Goal: Task Accomplishment & Management: Use online tool/utility

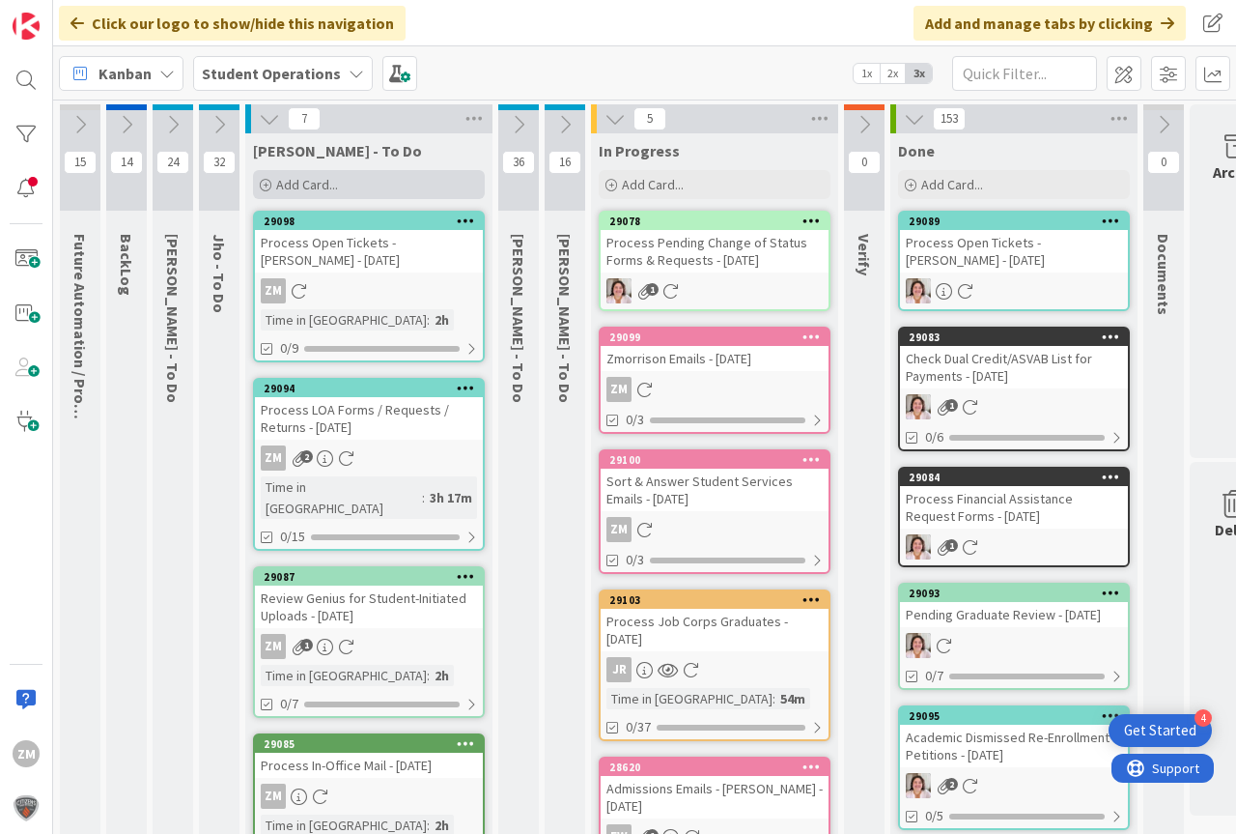
click at [282, 182] on span "Add Card..." at bounding box center [307, 184] width 62 height 17
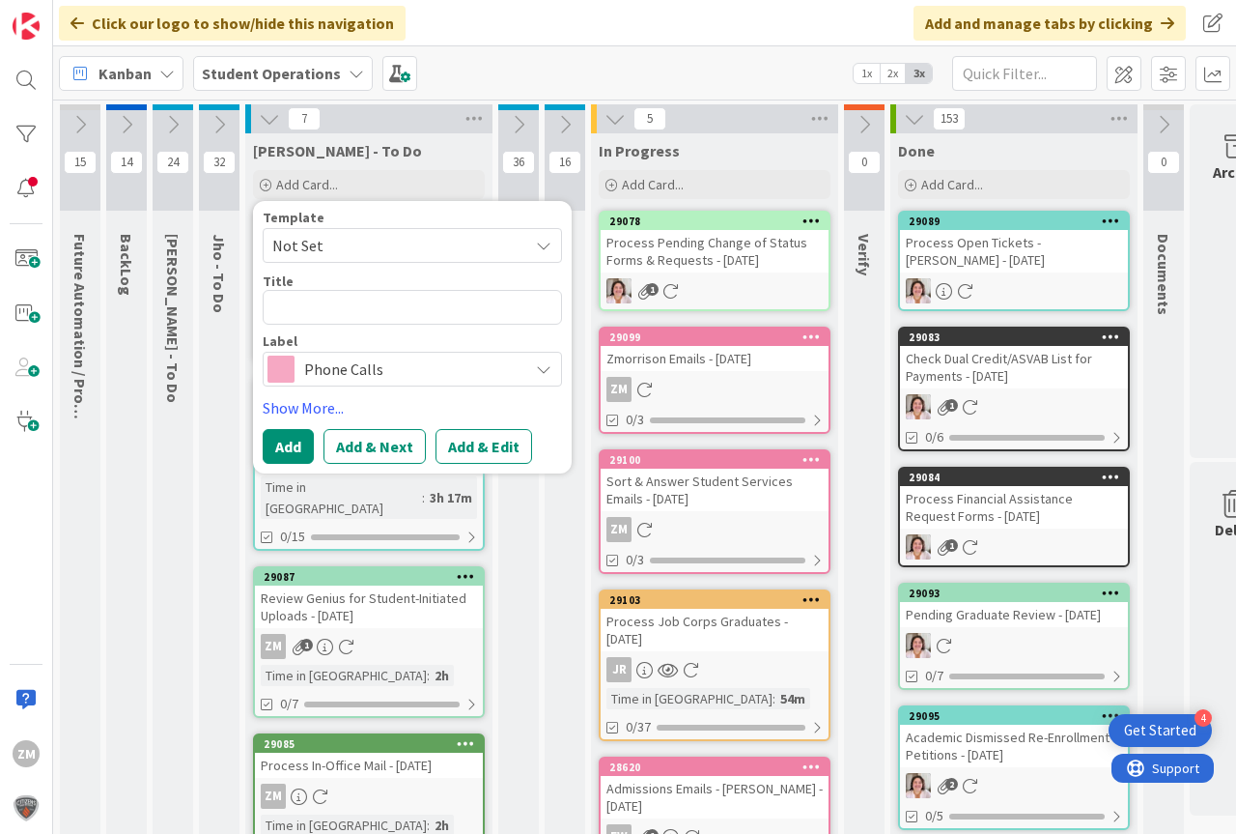
click at [550, 246] on icon at bounding box center [543, 245] width 15 height 15
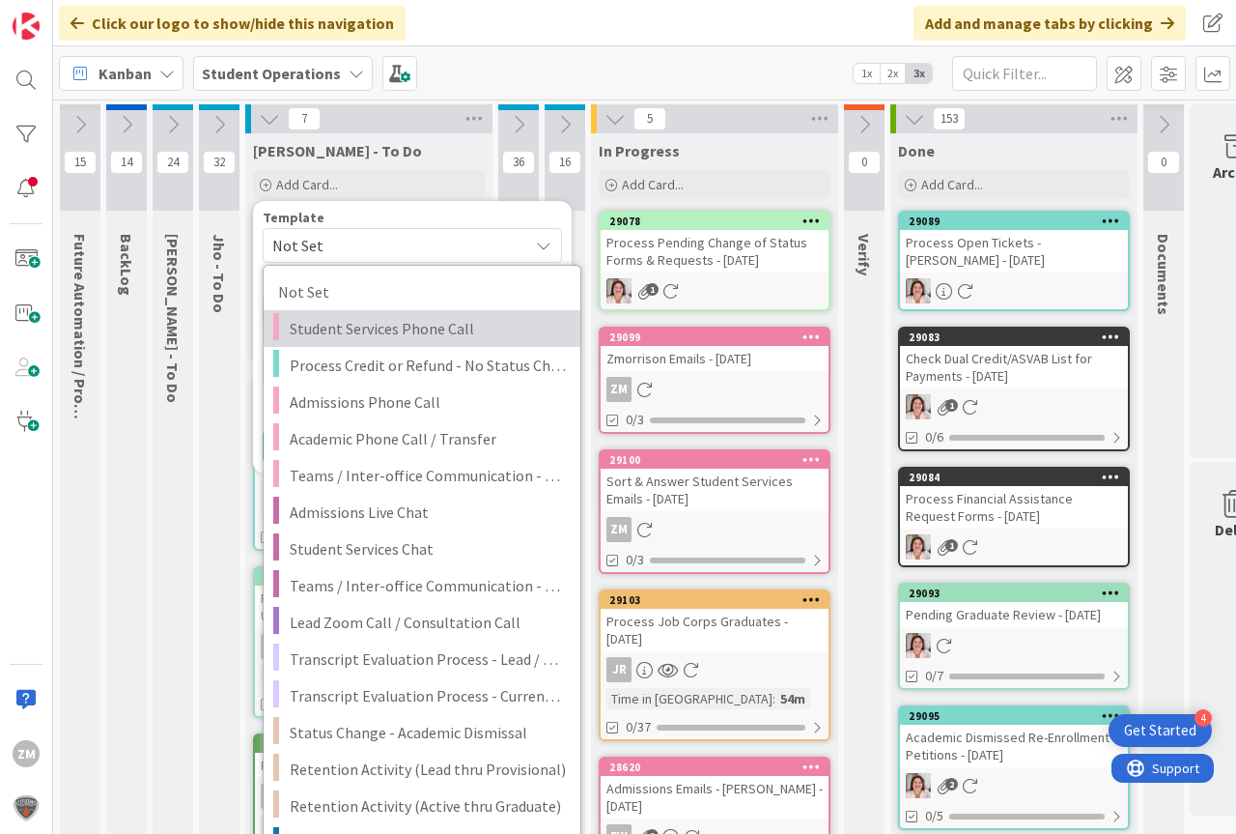
click at [398, 324] on span "Student Services Phone Call" at bounding box center [428, 328] width 276 height 25
type textarea "x"
type textarea "Student Services Phone Call"
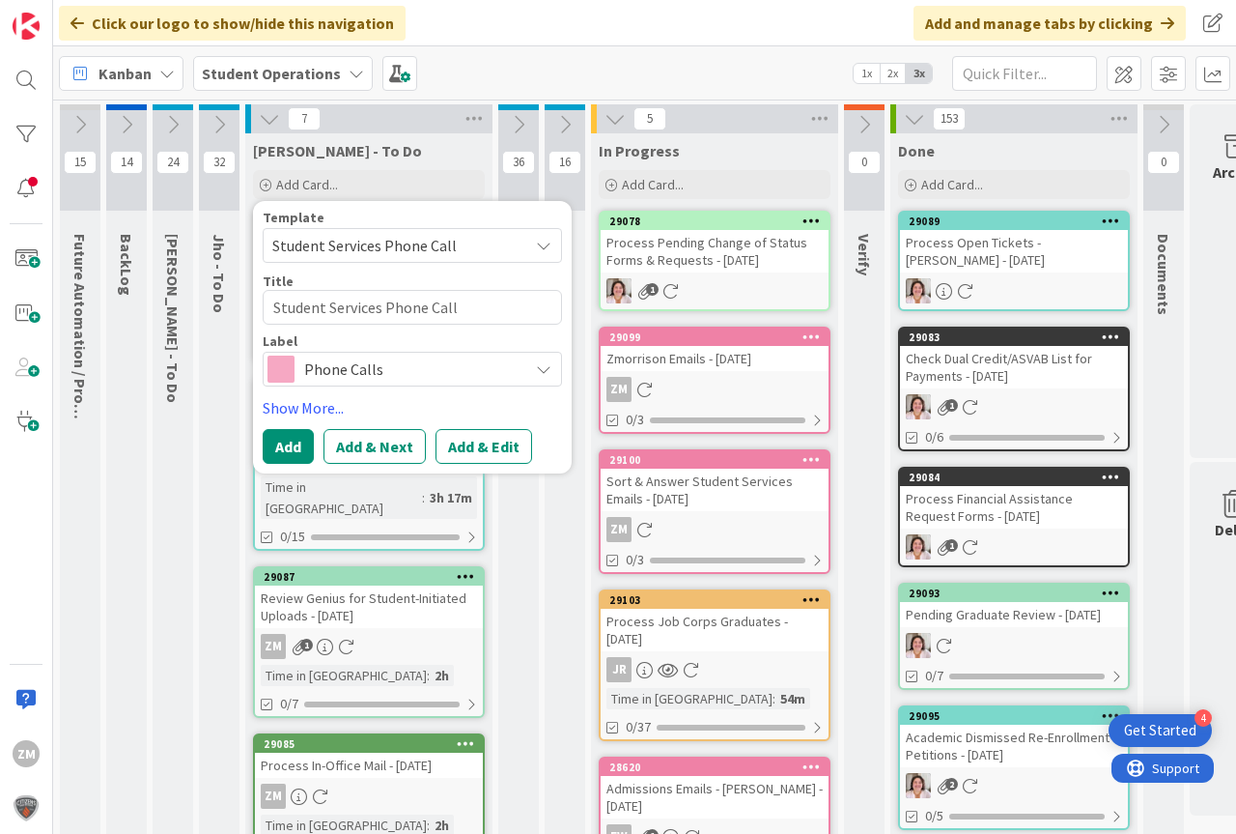
click at [532, 520] on div "36 [PERSON_NAME] - To Do" at bounding box center [518, 822] width 41 height 1437
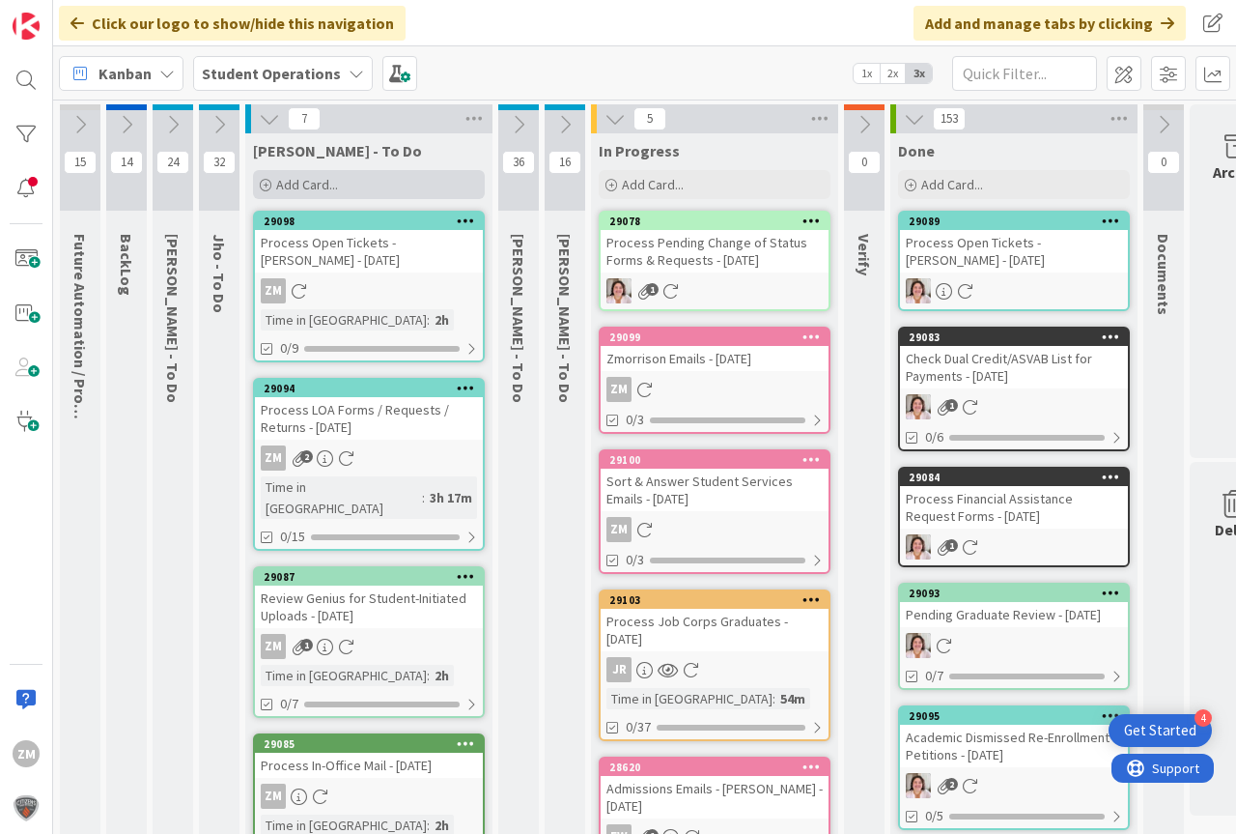
click at [306, 187] on span "Add Card..." at bounding box center [307, 184] width 62 height 17
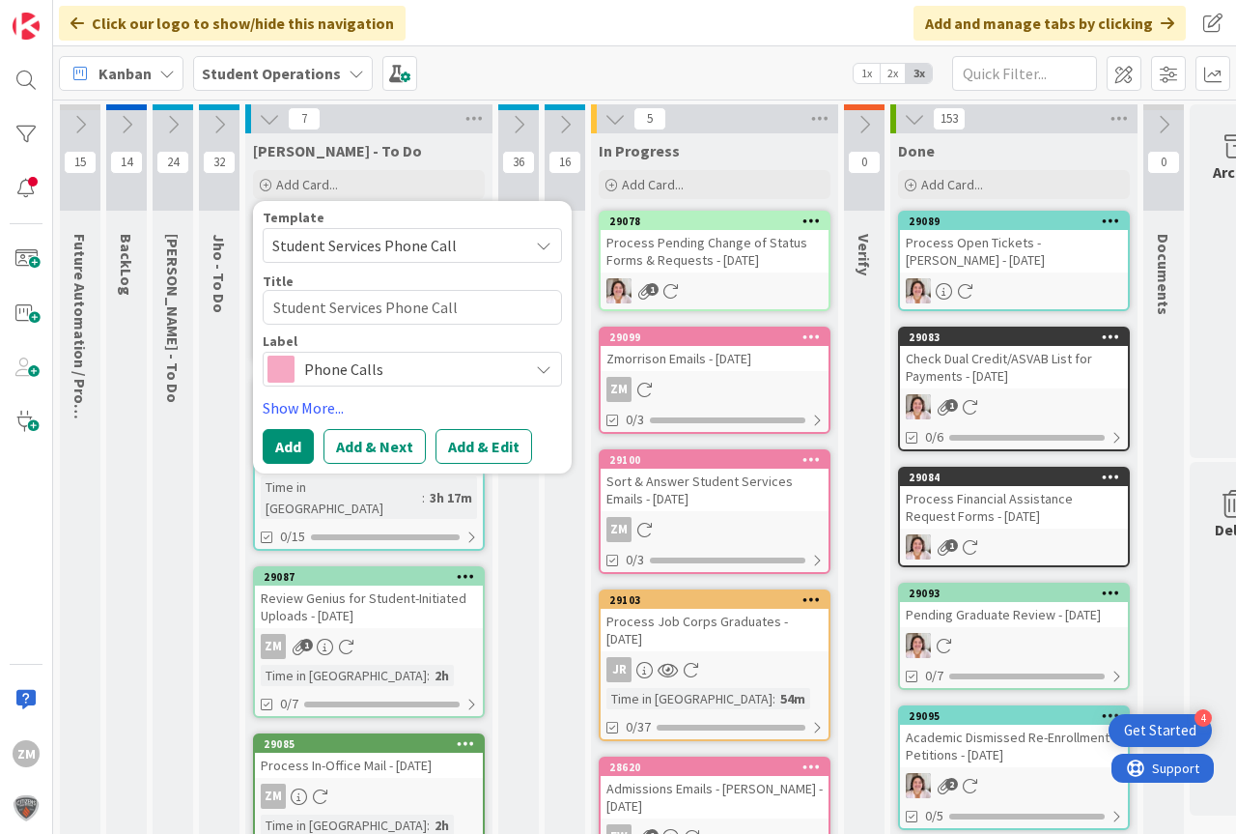
click at [546, 246] on icon at bounding box center [543, 245] width 15 height 15
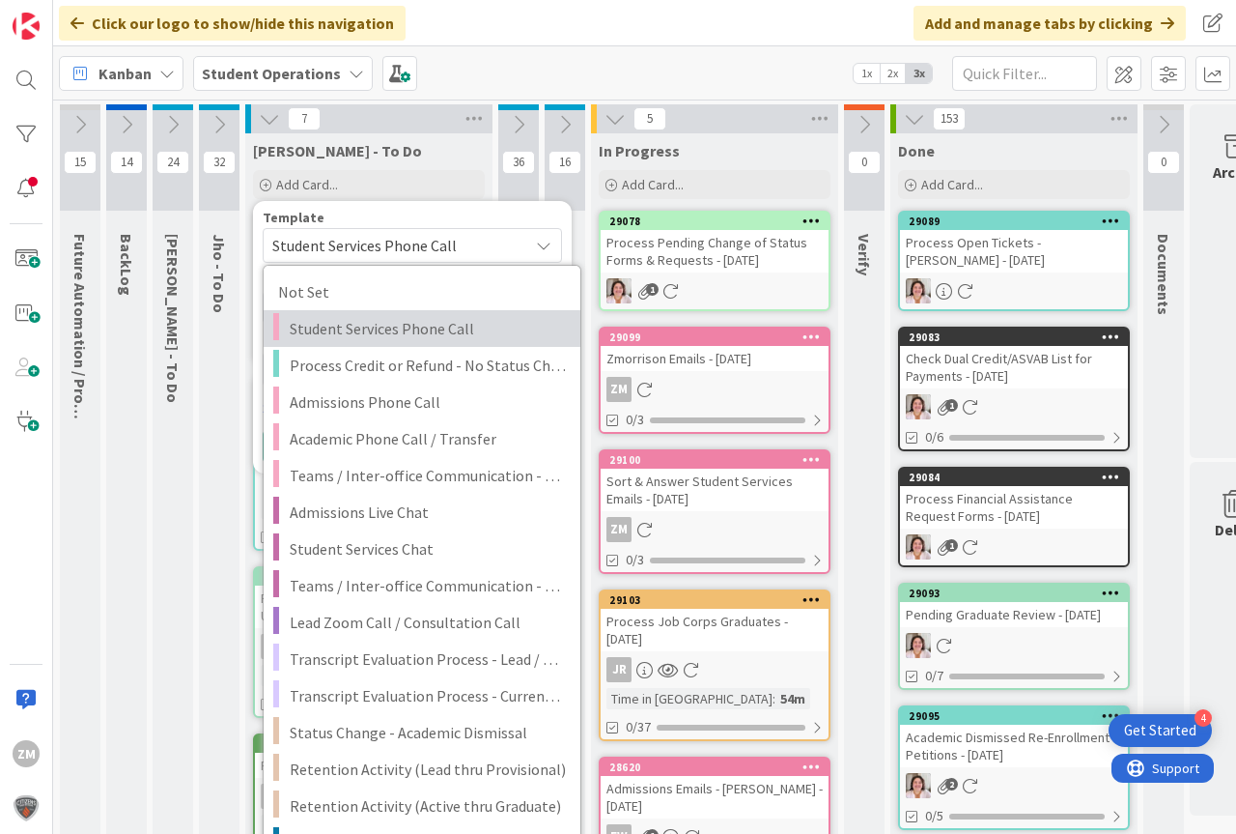
click at [401, 326] on span "Student Services Phone Call" at bounding box center [428, 328] width 276 height 25
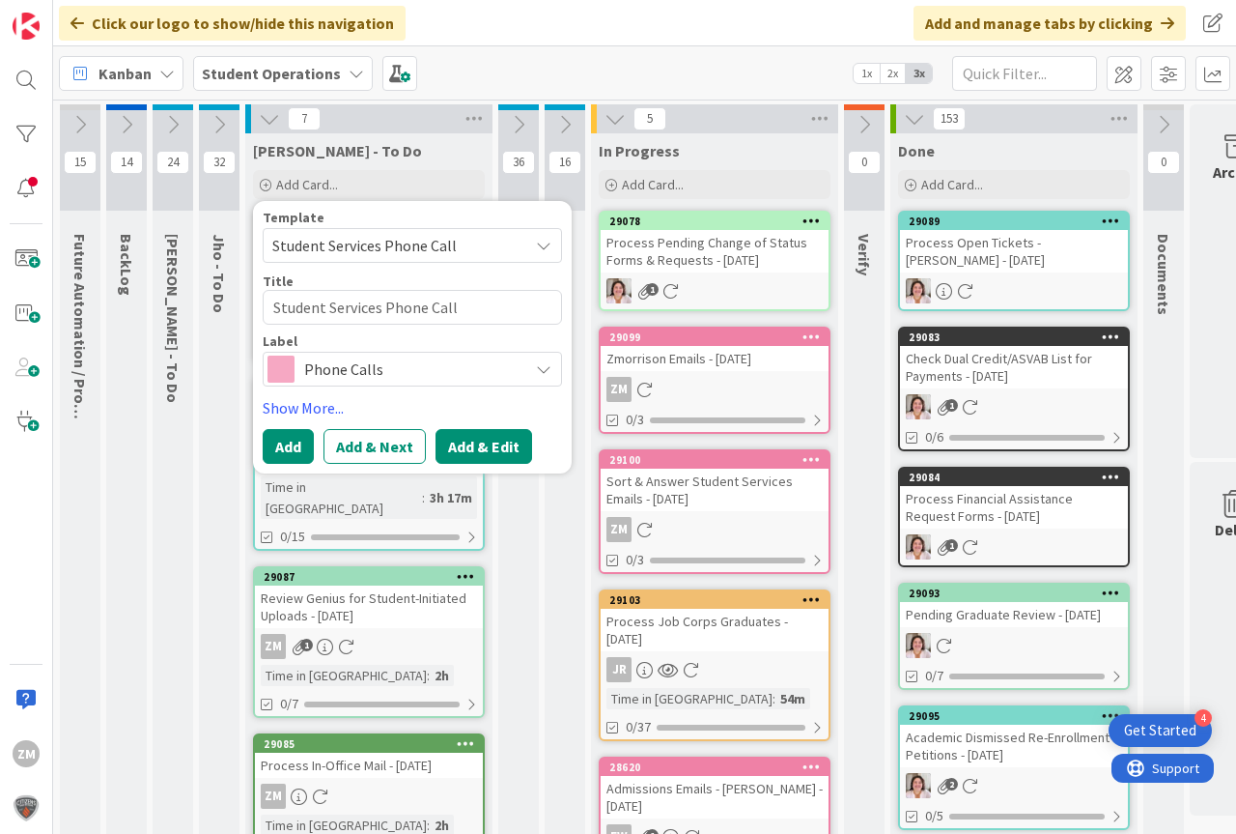
click at [495, 451] on button "Add & Edit" at bounding box center [484, 446] width 97 height 35
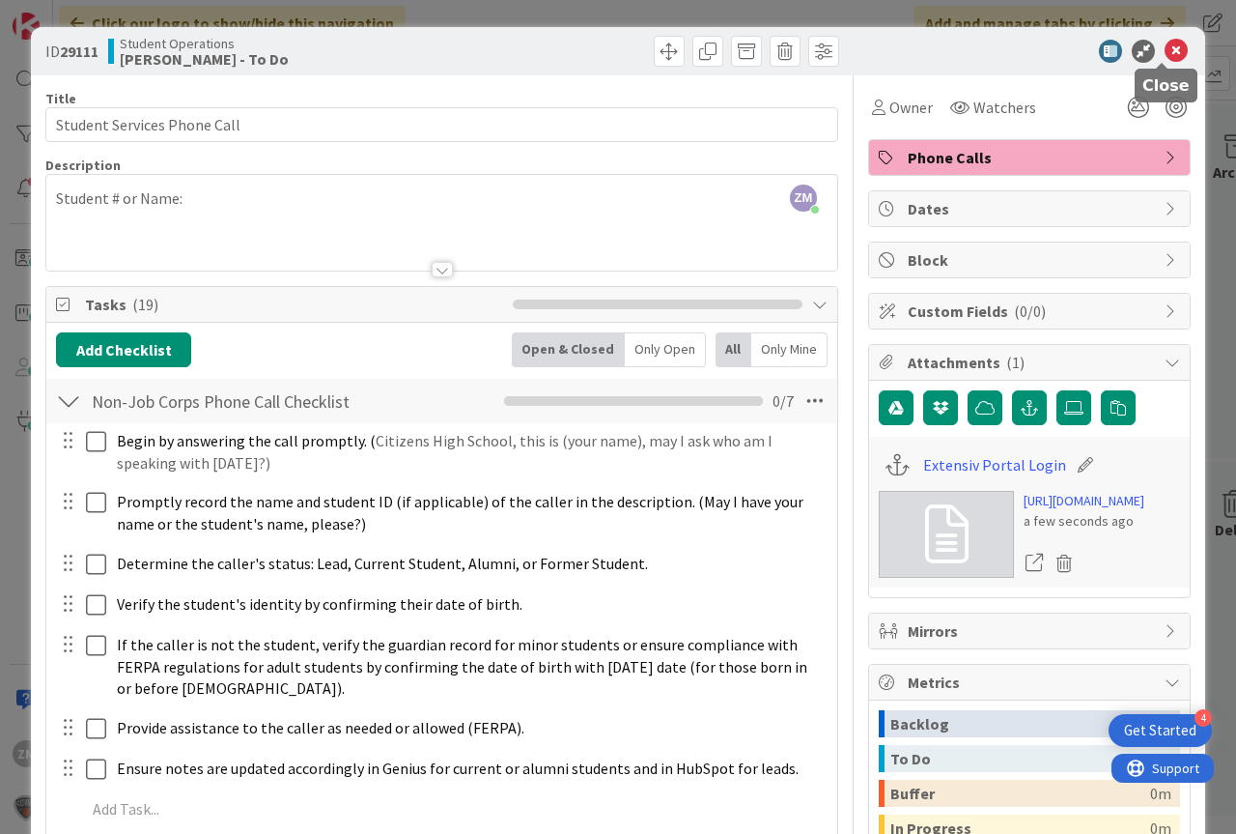
drag, startPoint x: 1166, startPoint y: 49, endPoint x: 1149, endPoint y: 58, distance: 19.4
click at [1166, 51] on icon at bounding box center [1176, 51] width 23 height 23
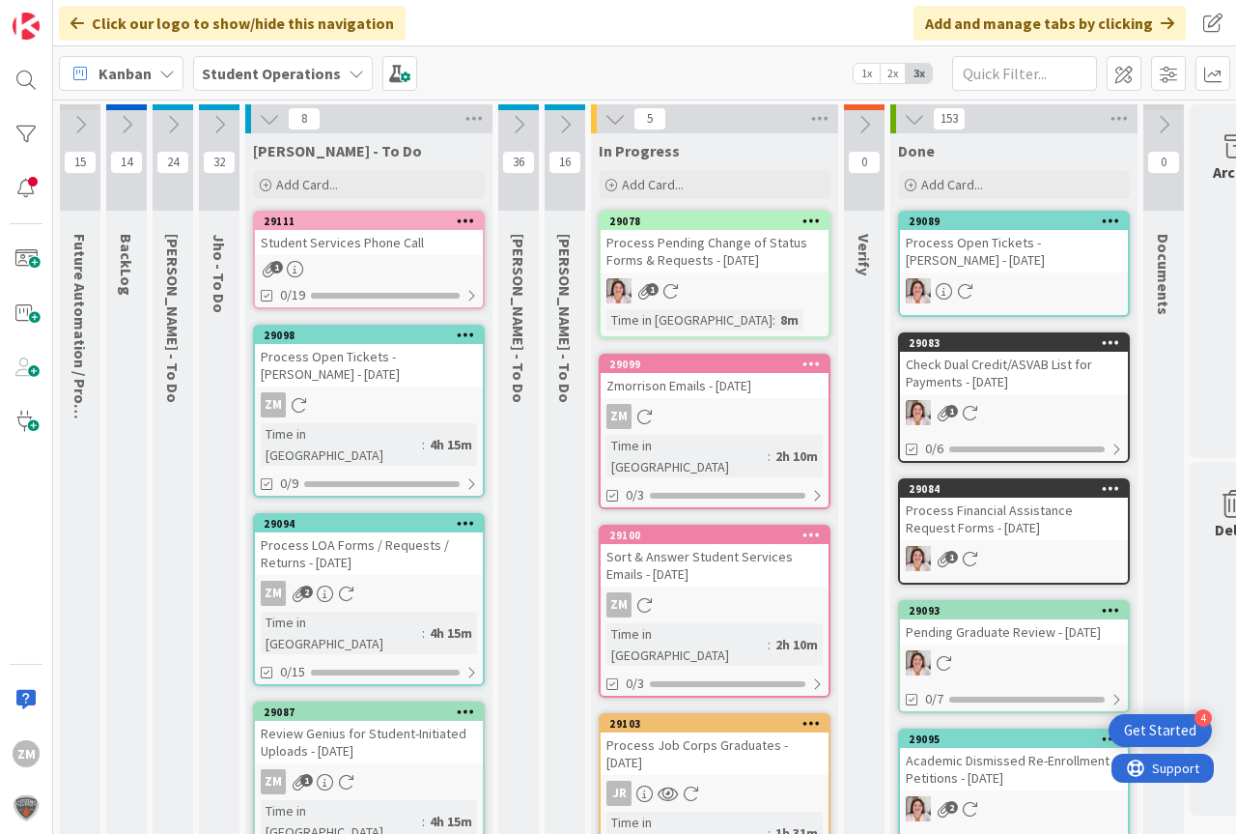
click at [463, 221] on icon at bounding box center [466, 220] width 18 height 14
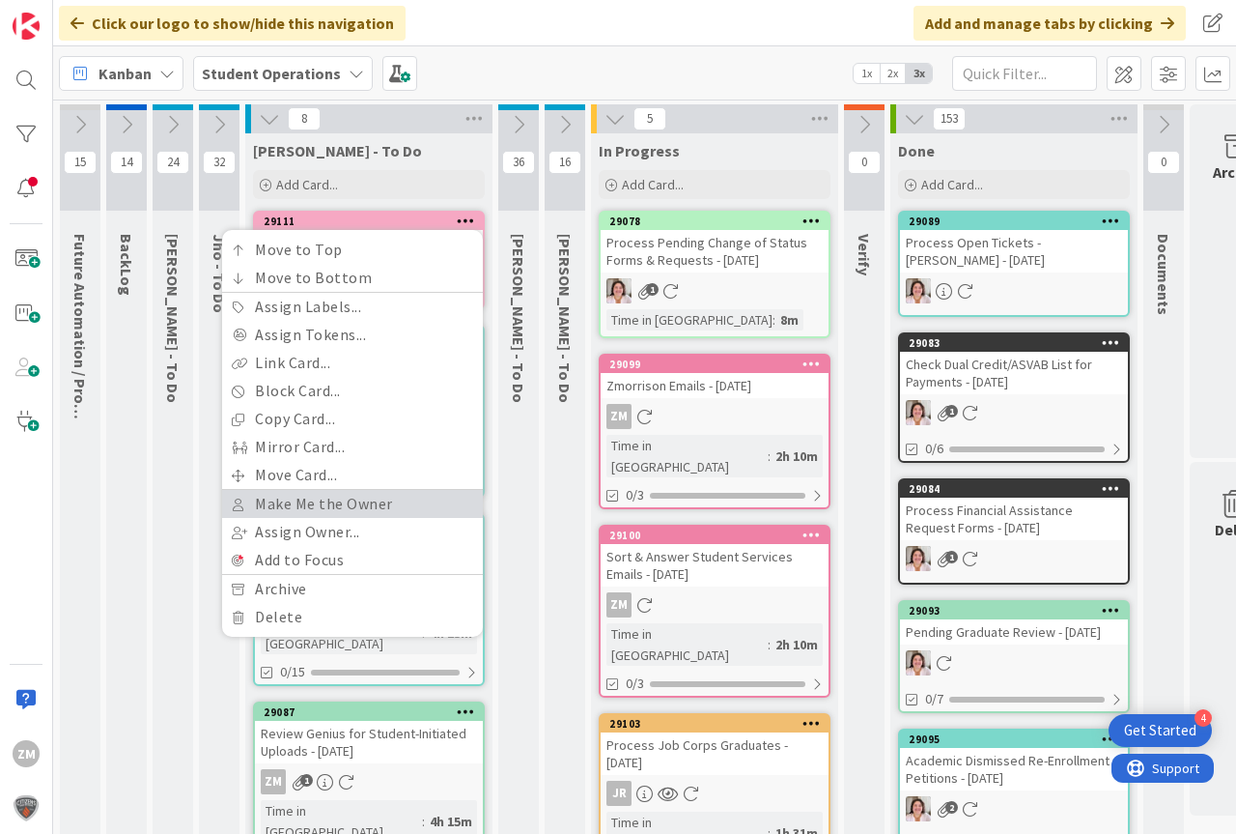
click at [295, 506] on link "Make Me the Owner" at bounding box center [352, 504] width 261 height 28
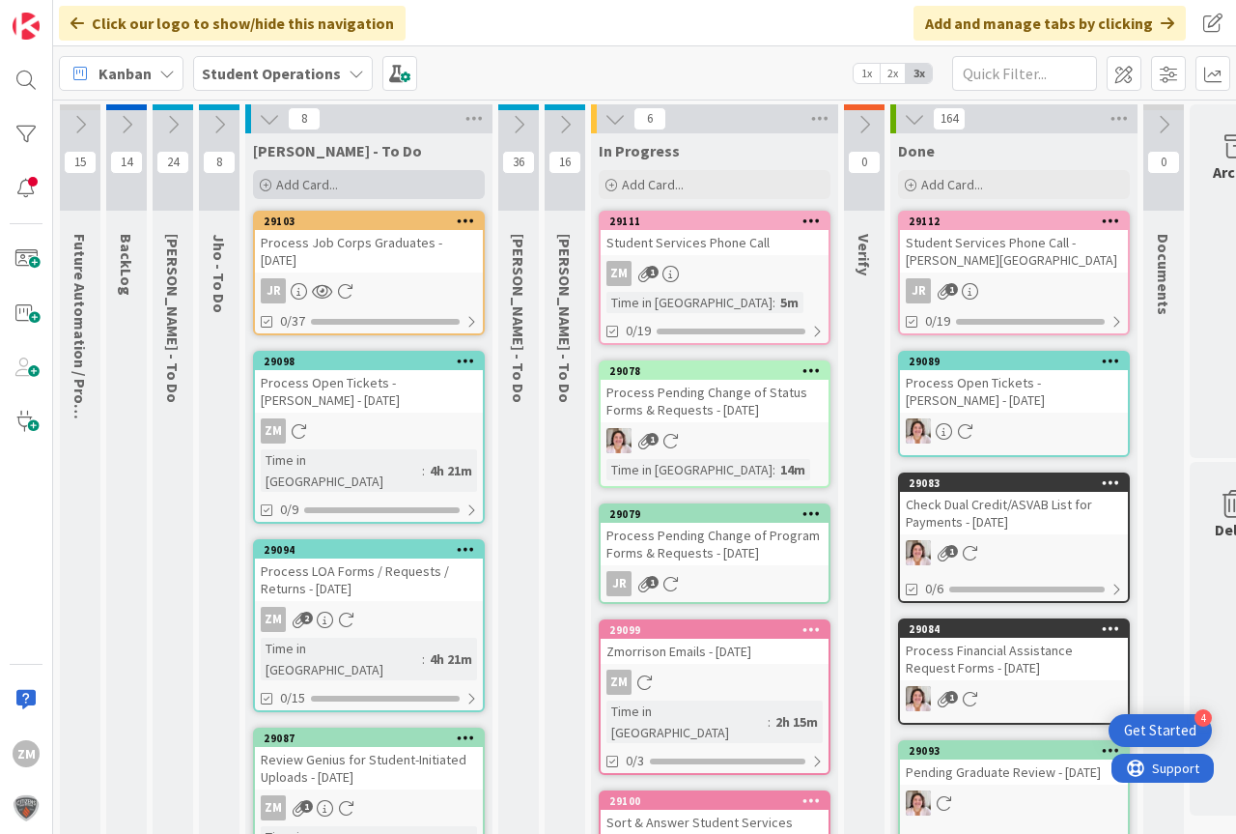
click at [318, 185] on span "Add Card..." at bounding box center [307, 184] width 62 height 17
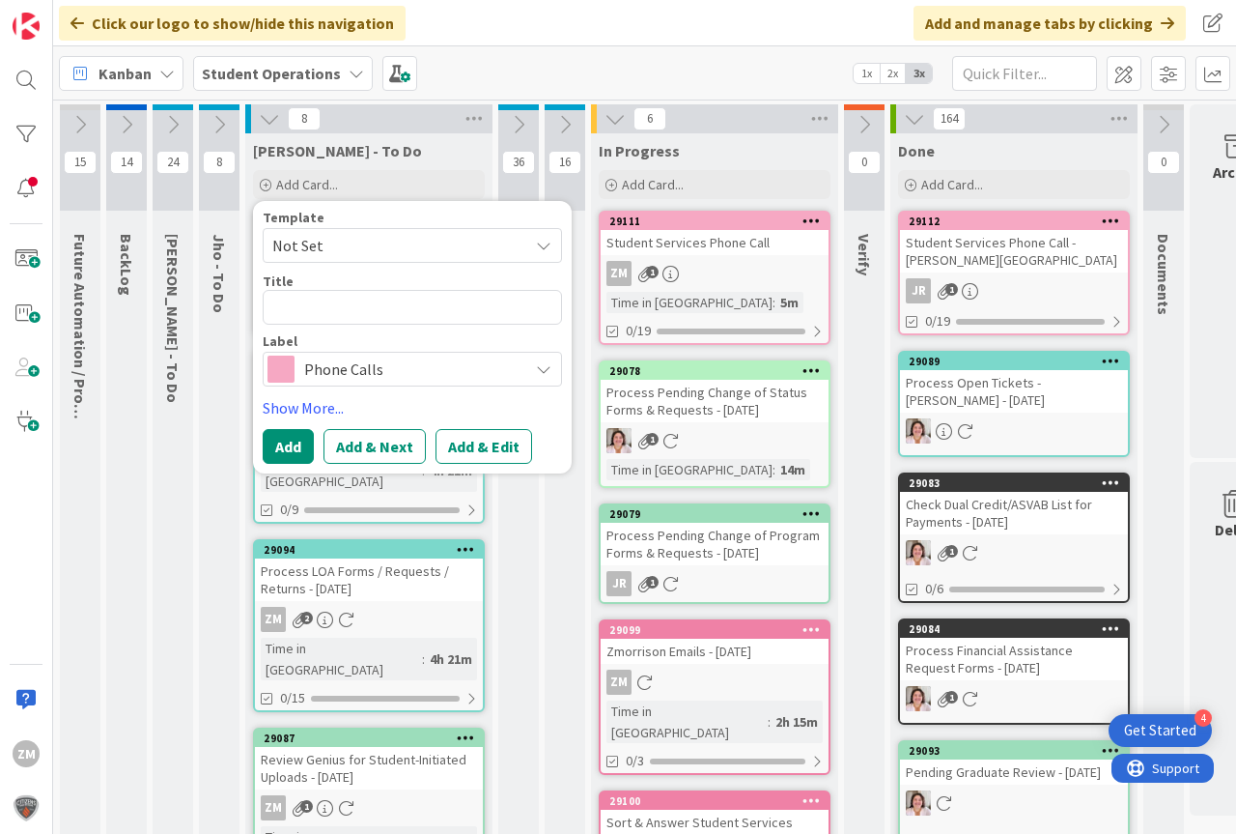
click at [549, 241] on icon at bounding box center [543, 245] width 15 height 15
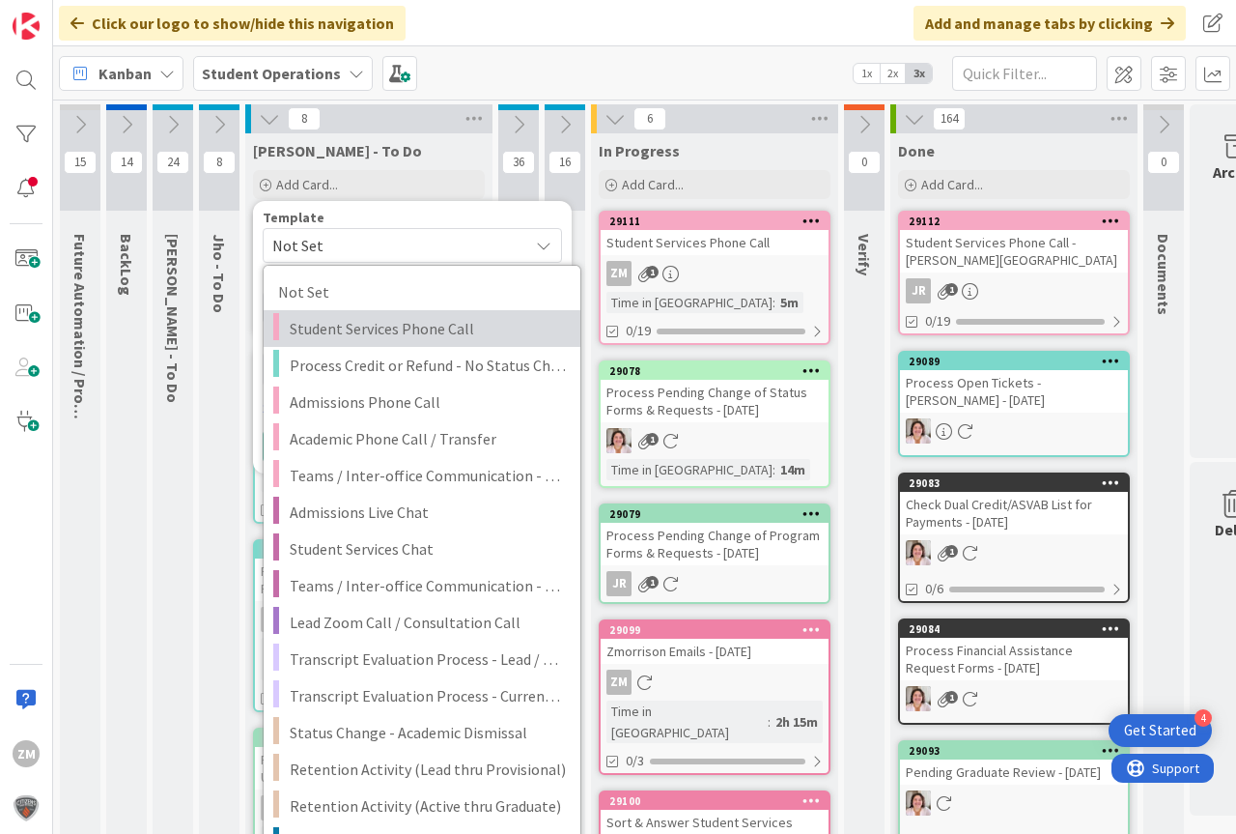
click at [370, 326] on span "Student Services Phone Call" at bounding box center [428, 328] width 276 height 25
type textarea "x"
type textarea "Student Services Phone Call"
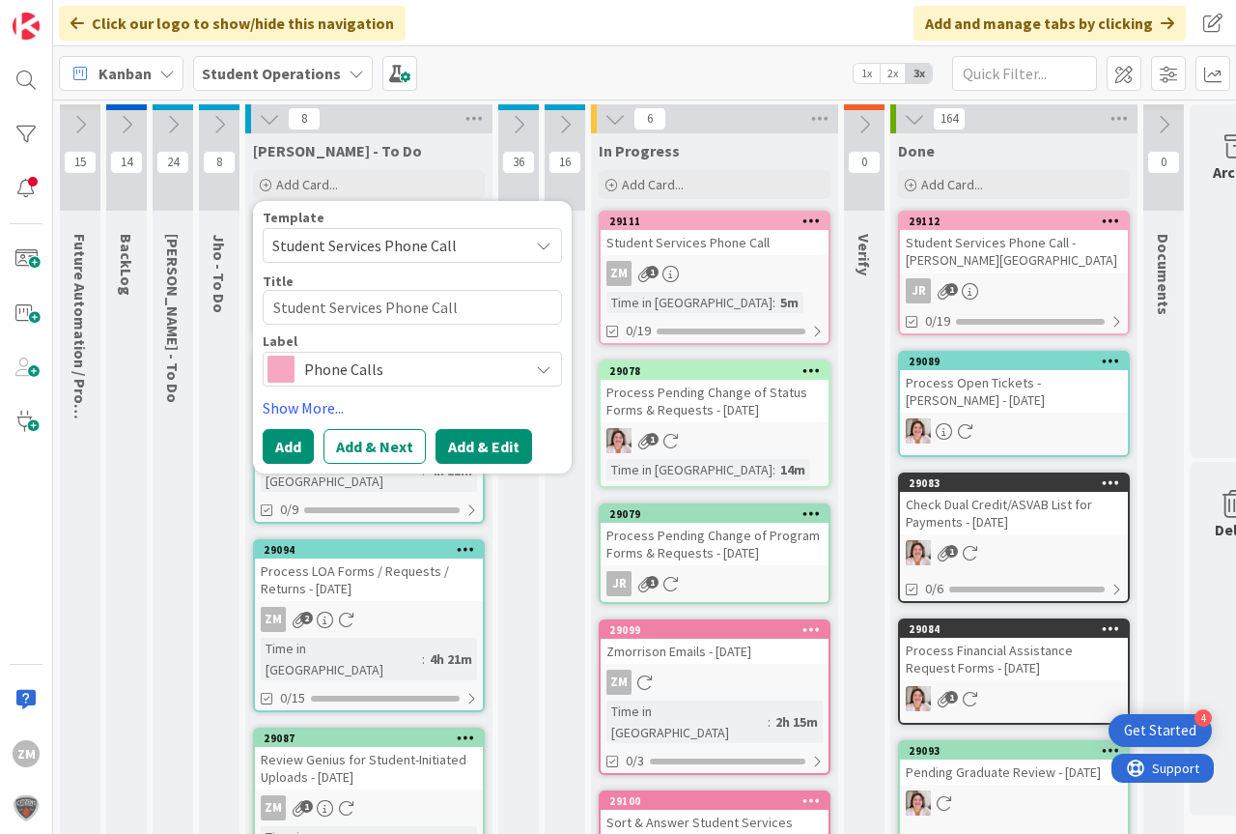
click at [482, 448] on button "Add & Edit" at bounding box center [484, 446] width 97 height 35
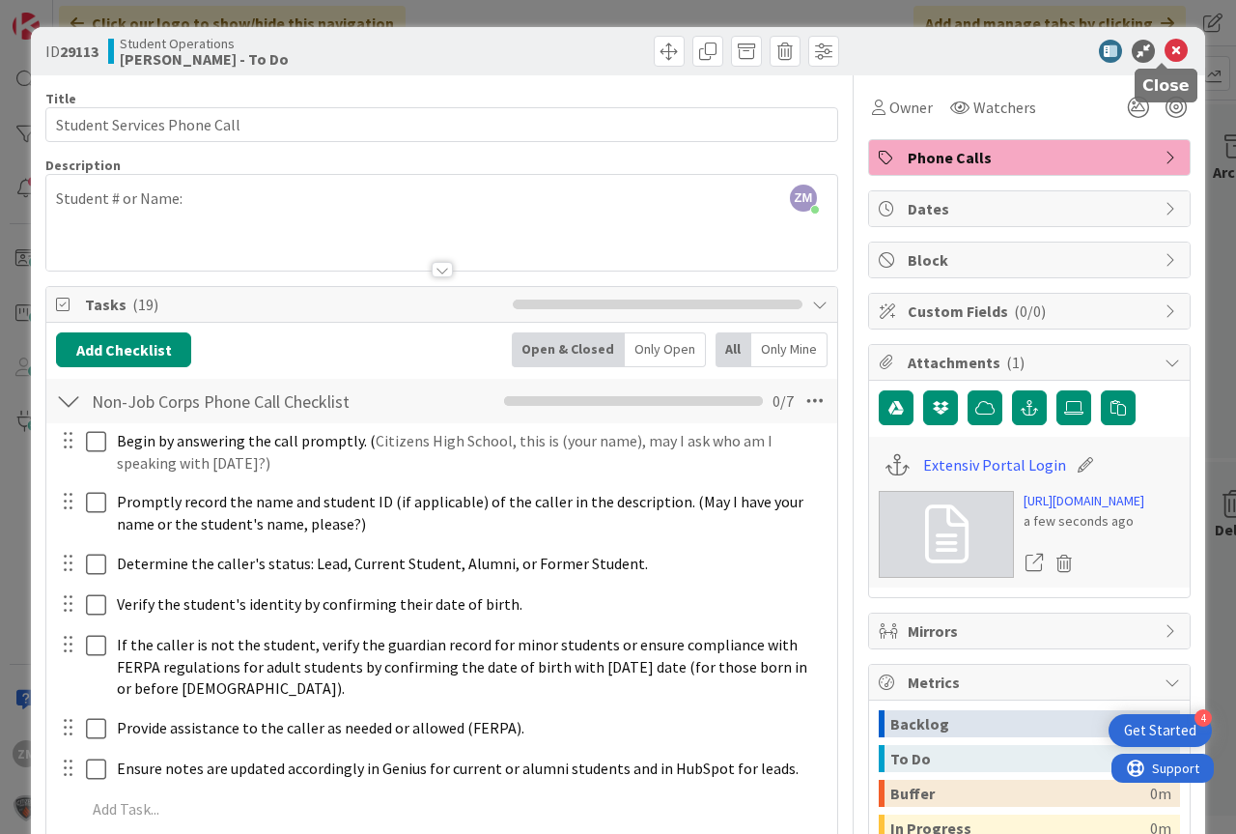
click at [1165, 53] on icon at bounding box center [1176, 51] width 23 height 23
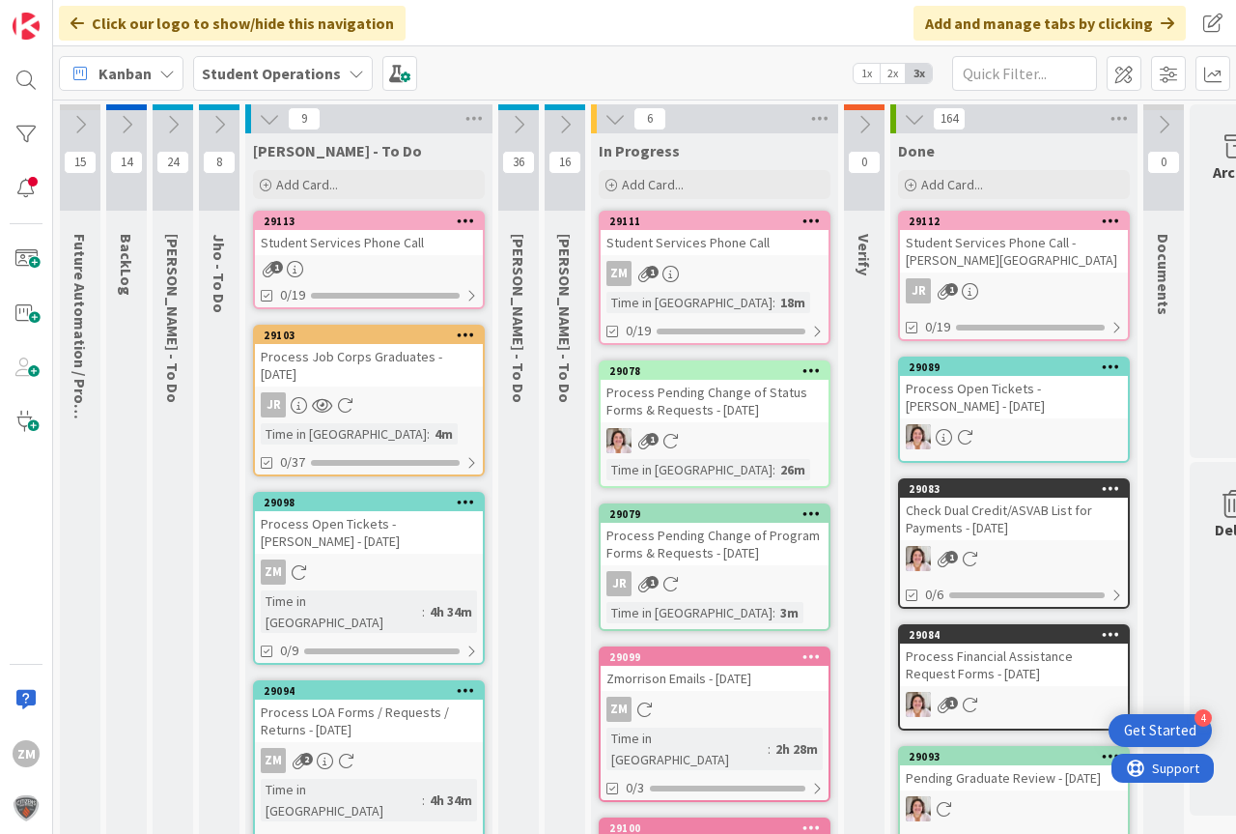
click at [459, 220] on icon at bounding box center [466, 220] width 18 height 14
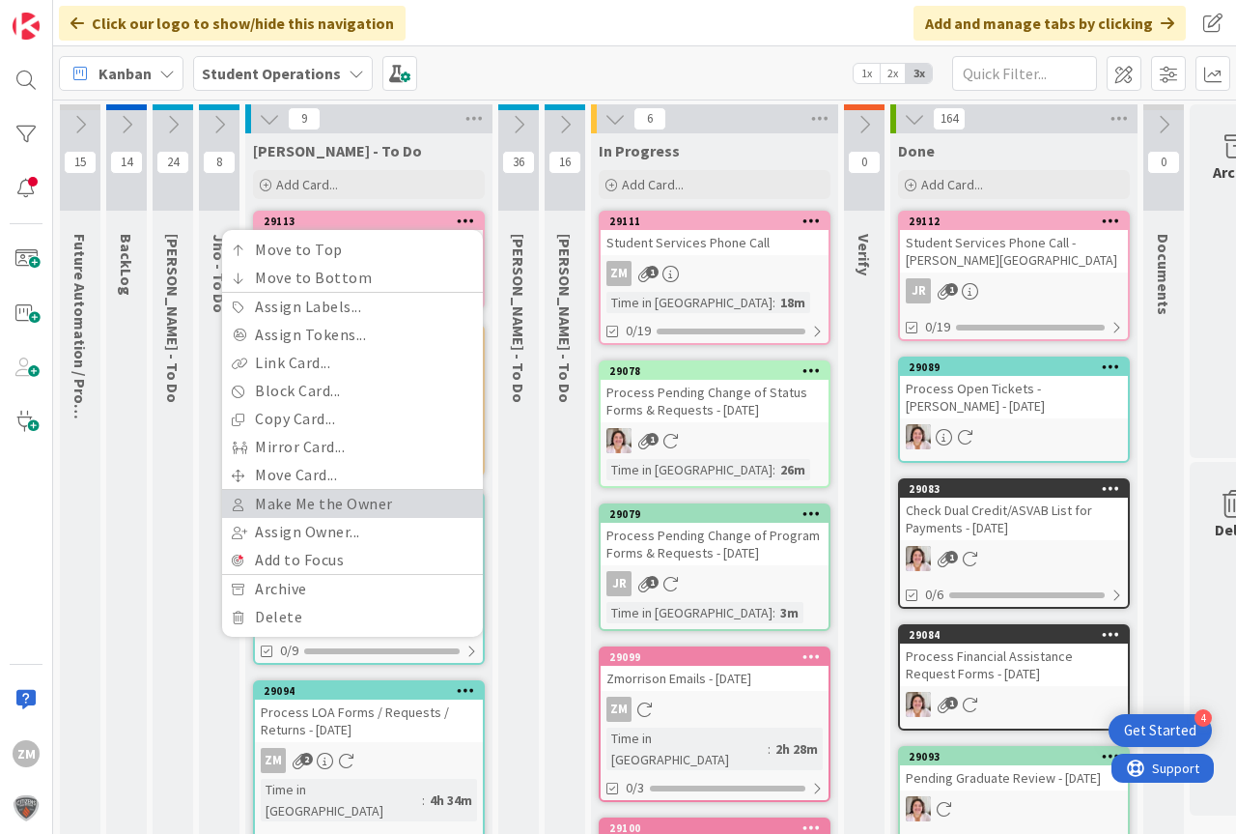
drag, startPoint x: 332, startPoint y: 502, endPoint x: 346, endPoint y: 468, distance: 36.4
click at [333, 502] on link "Make Me the Owner" at bounding box center [352, 504] width 261 height 28
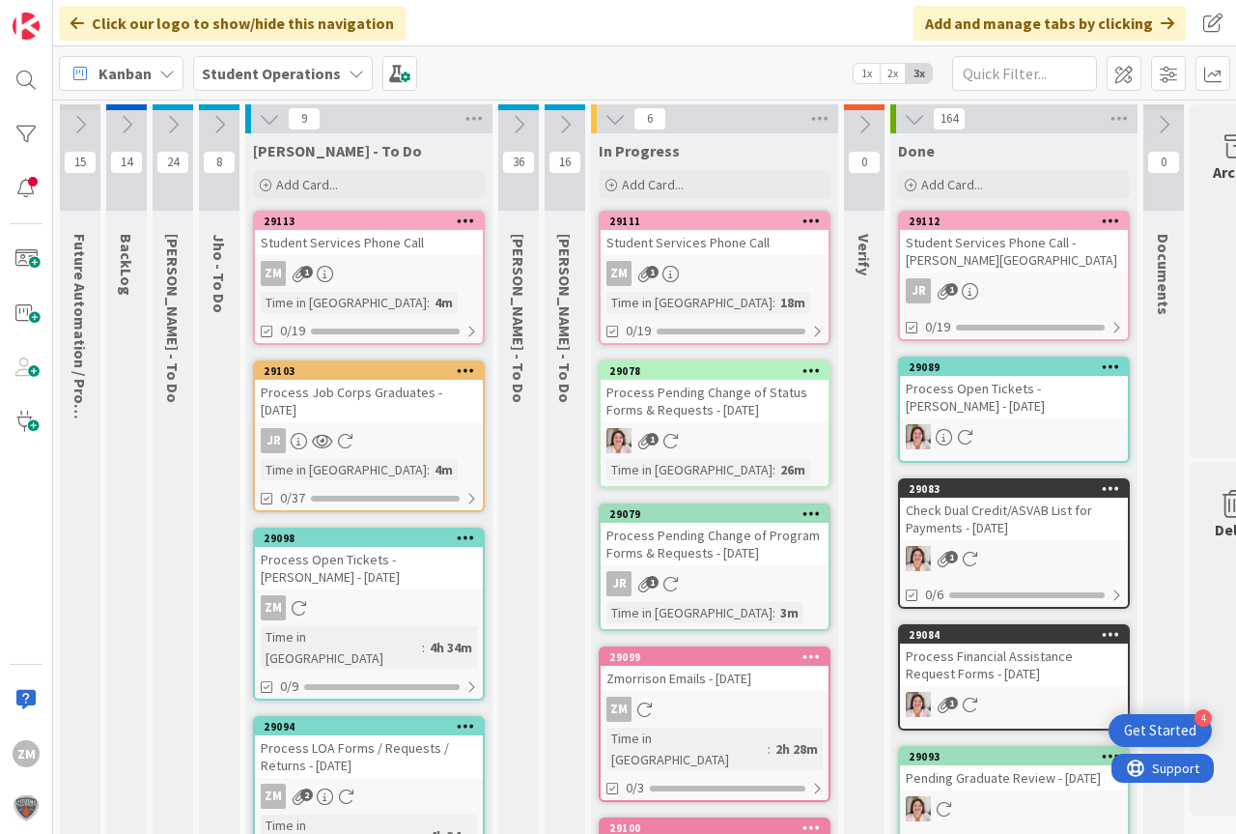
click at [337, 260] on div "29113 Move to Top Move to Bottom Assign Labels... Assign Tokens... Link Card...…" at bounding box center [369, 278] width 232 height 134
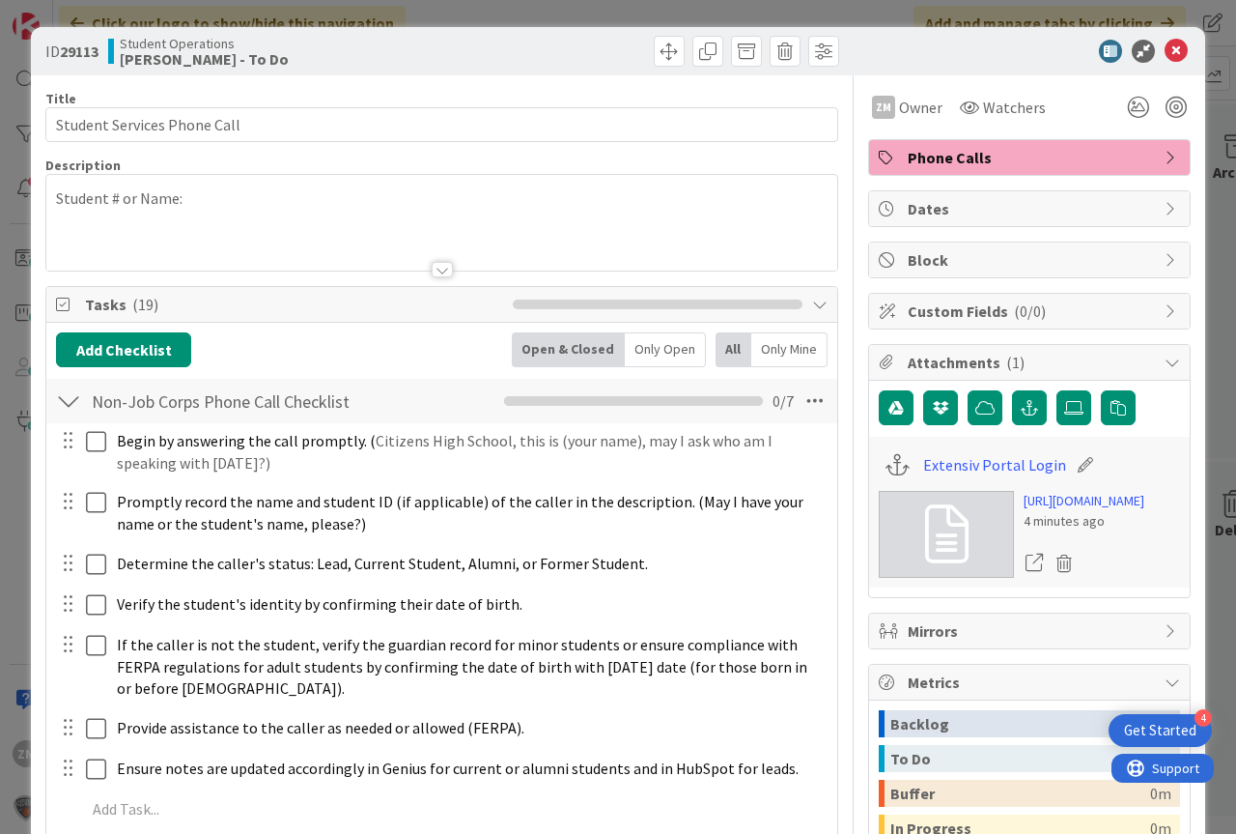
click at [224, 213] on div "Student # or Name:" at bounding box center [441, 223] width 791 height 96
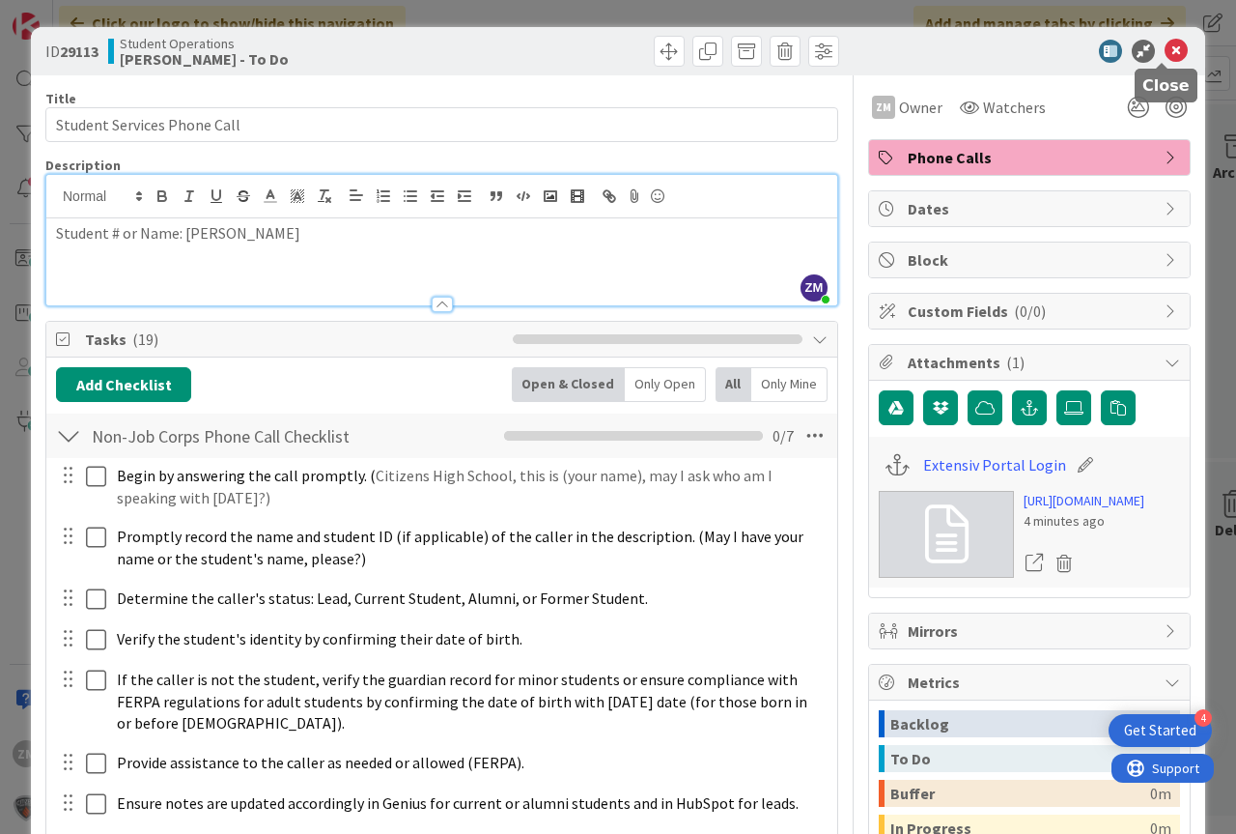
drag, startPoint x: 1163, startPoint y: 47, endPoint x: 1136, endPoint y: 58, distance: 29.1
click at [1165, 47] on icon at bounding box center [1176, 51] width 23 height 23
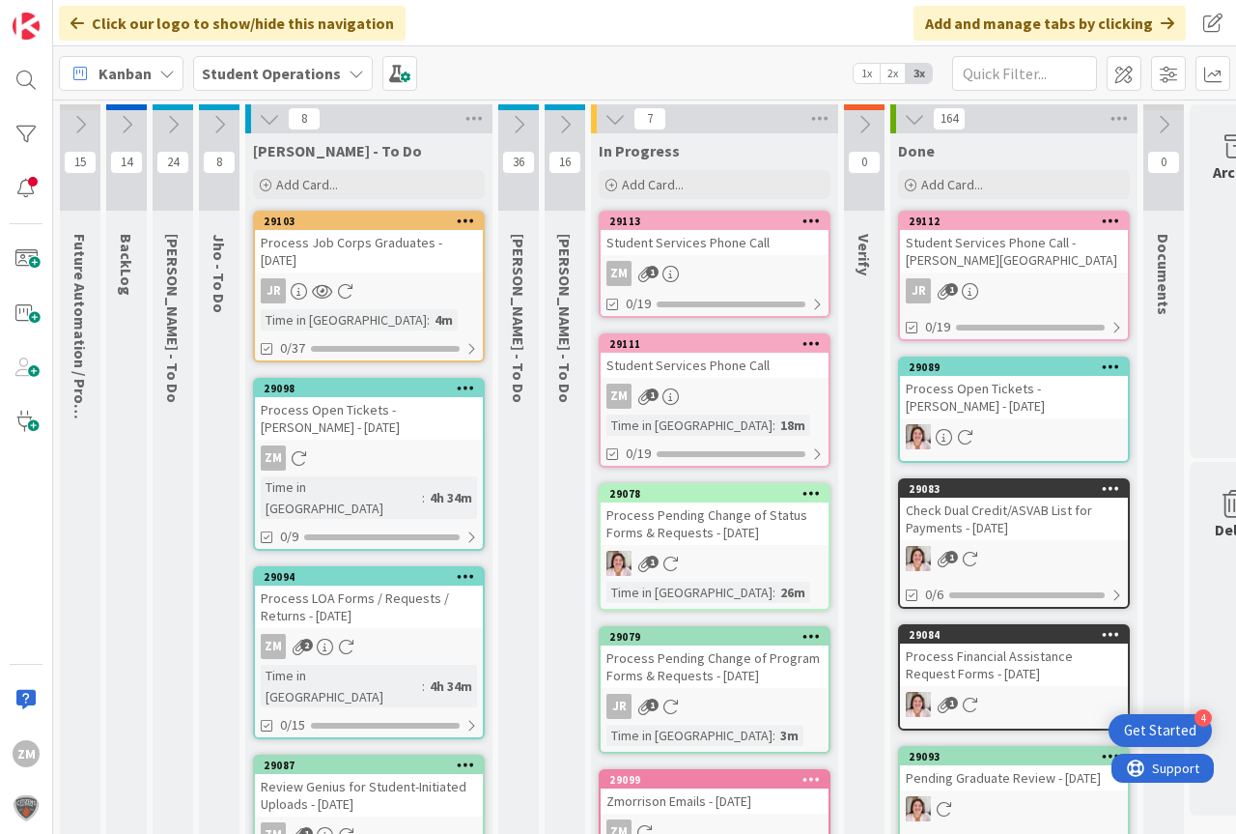
click at [808, 340] on icon at bounding box center [812, 343] width 18 height 14
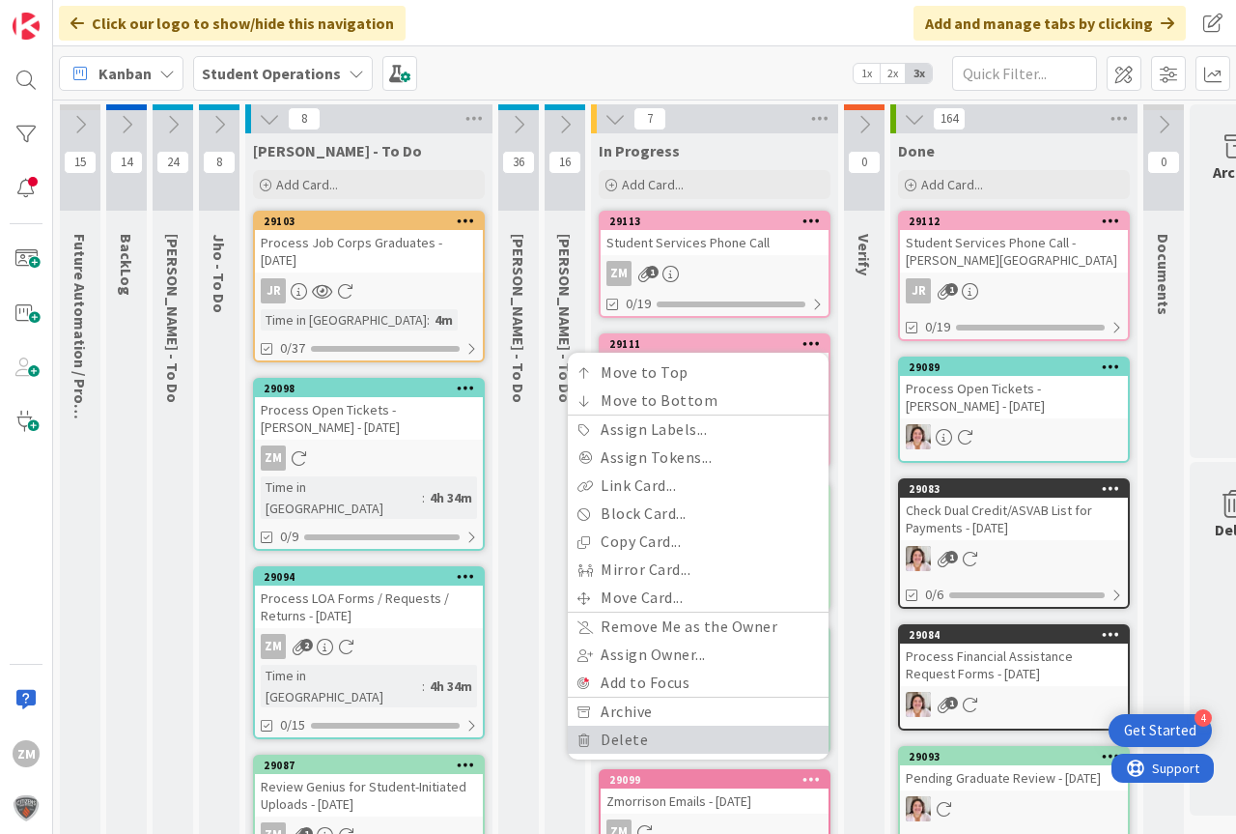
click at [635, 738] on link "Delete" at bounding box center [698, 739] width 261 height 28
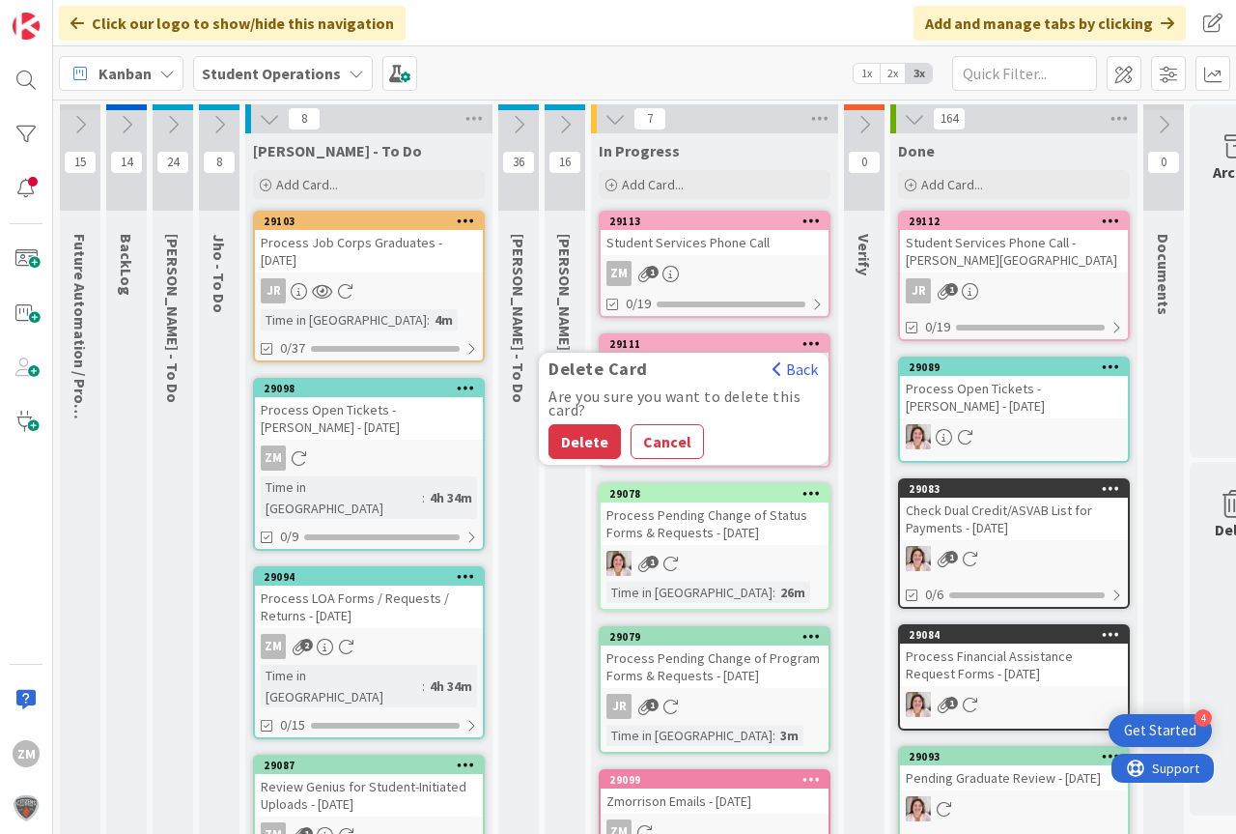
drag, startPoint x: 583, startPoint y: 438, endPoint x: 596, endPoint y: 411, distance: 28.9
click at [585, 439] on button "Delete" at bounding box center [585, 441] width 72 height 35
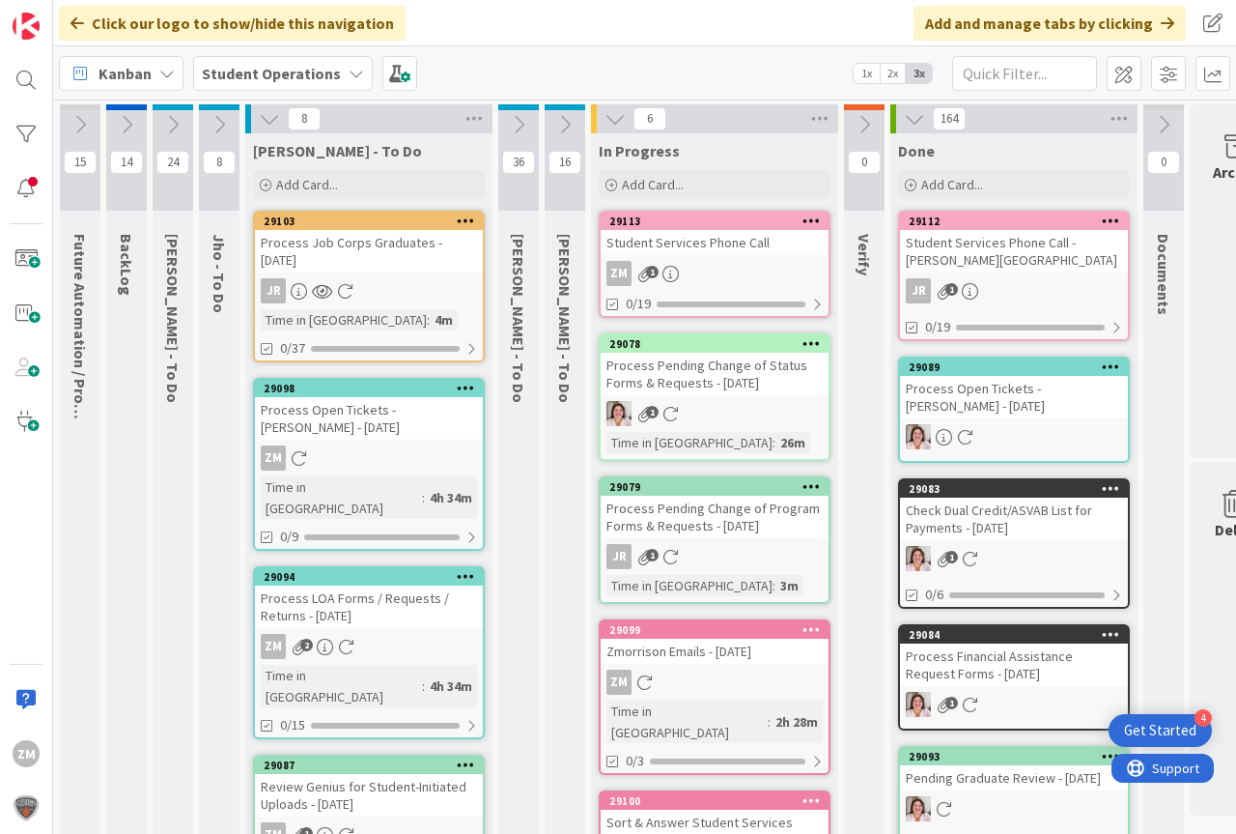
click at [687, 253] on div "Student Services Phone Call" at bounding box center [715, 242] width 228 height 25
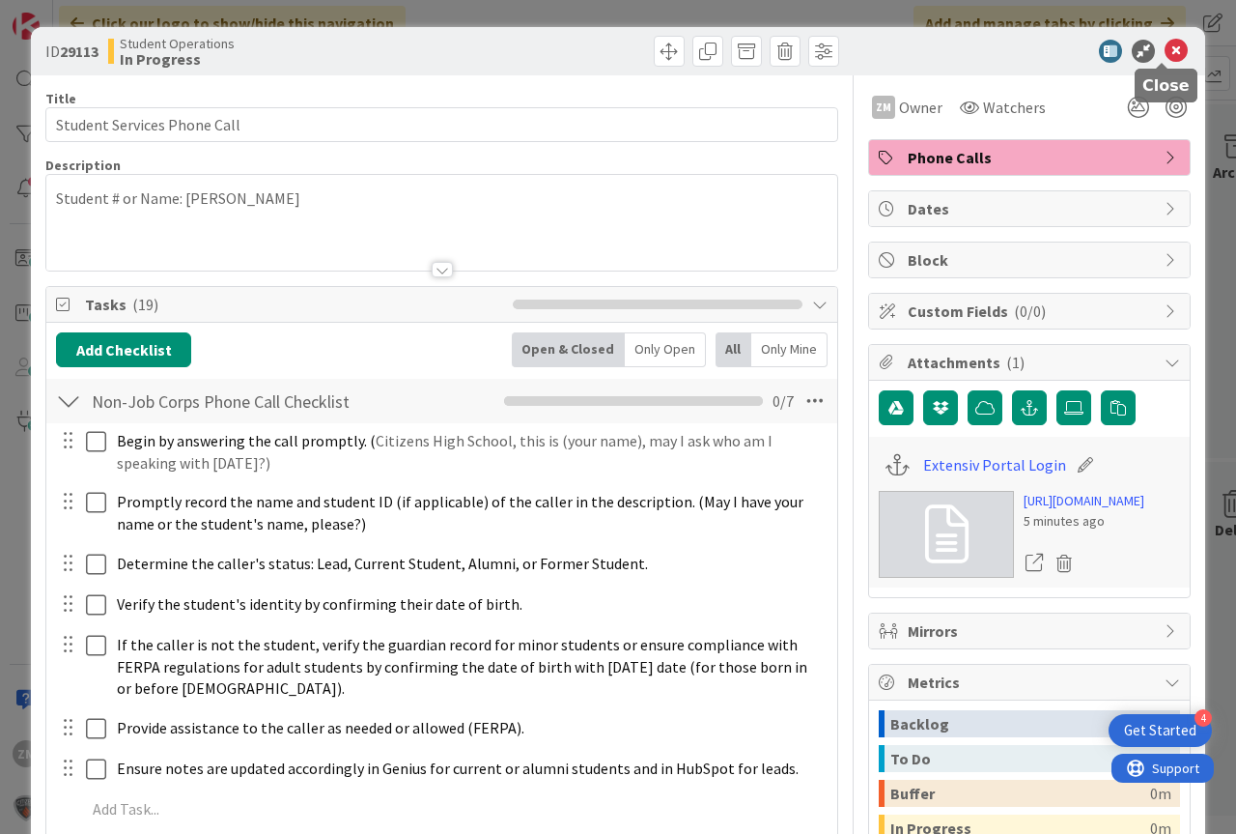
click at [1172, 45] on icon at bounding box center [1176, 51] width 23 height 23
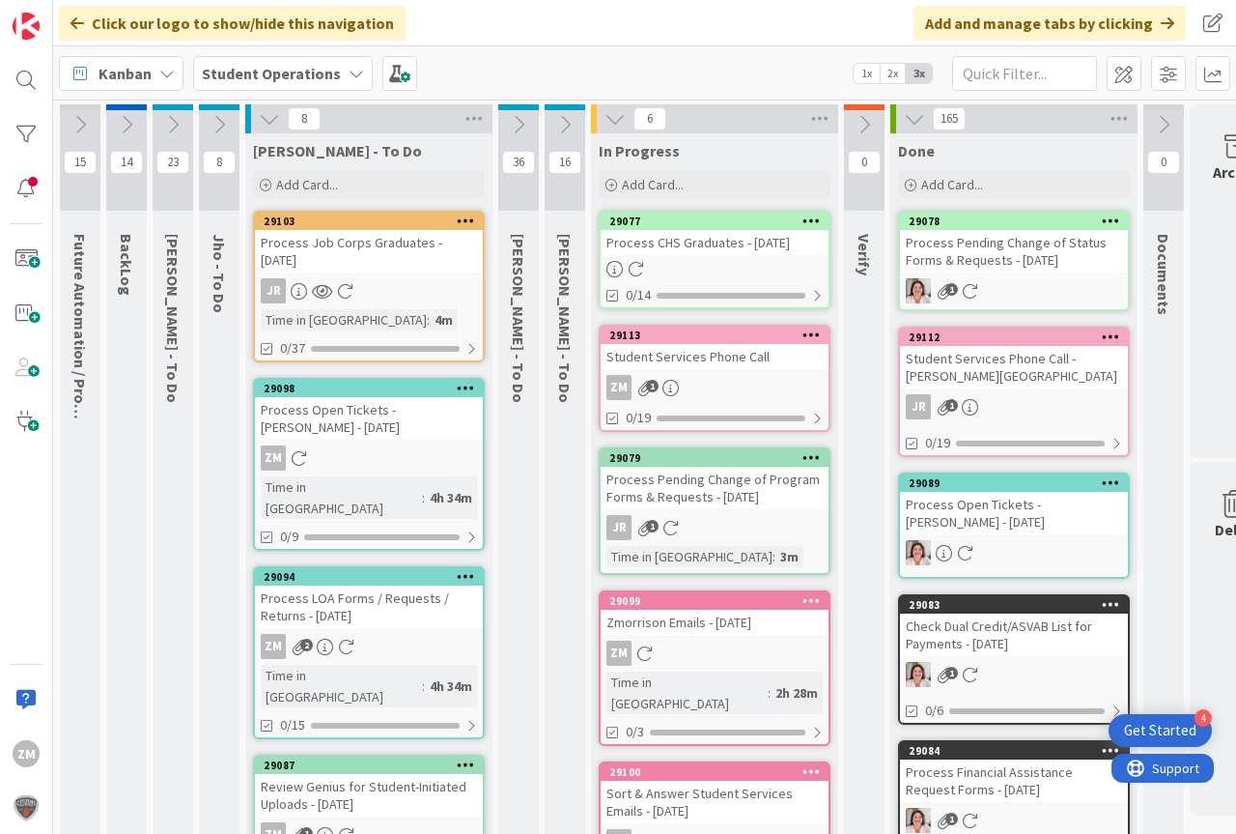
click at [738, 390] on div "ZM 1" at bounding box center [715, 387] width 228 height 25
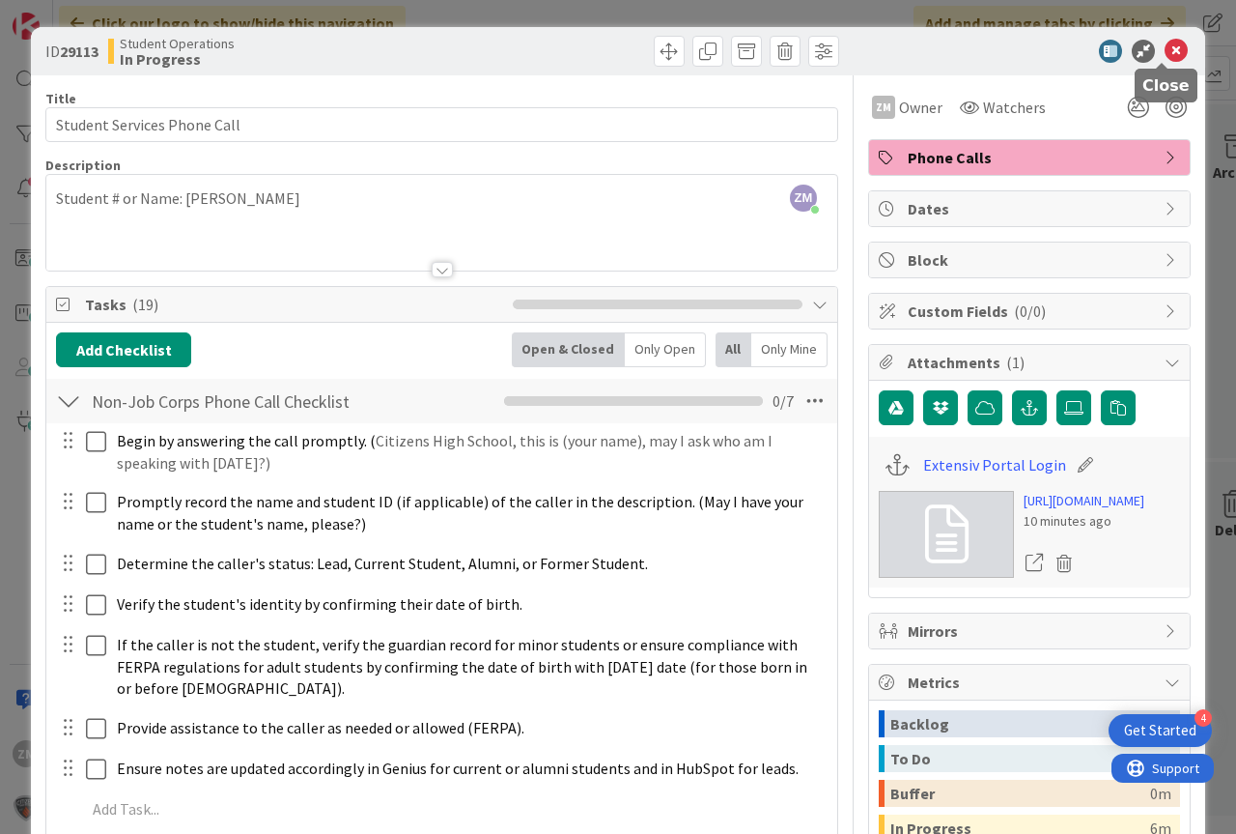
click at [1165, 51] on icon at bounding box center [1176, 51] width 23 height 23
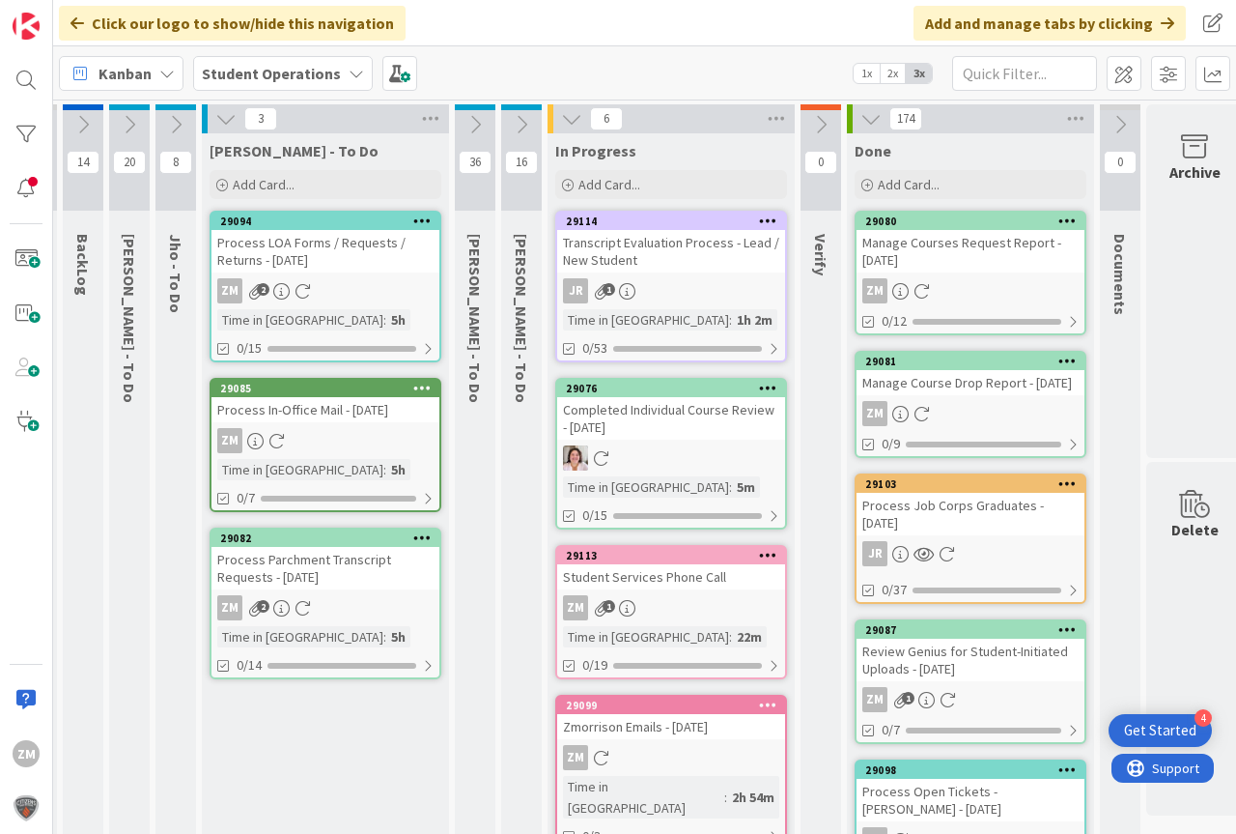
scroll to position [0, 28]
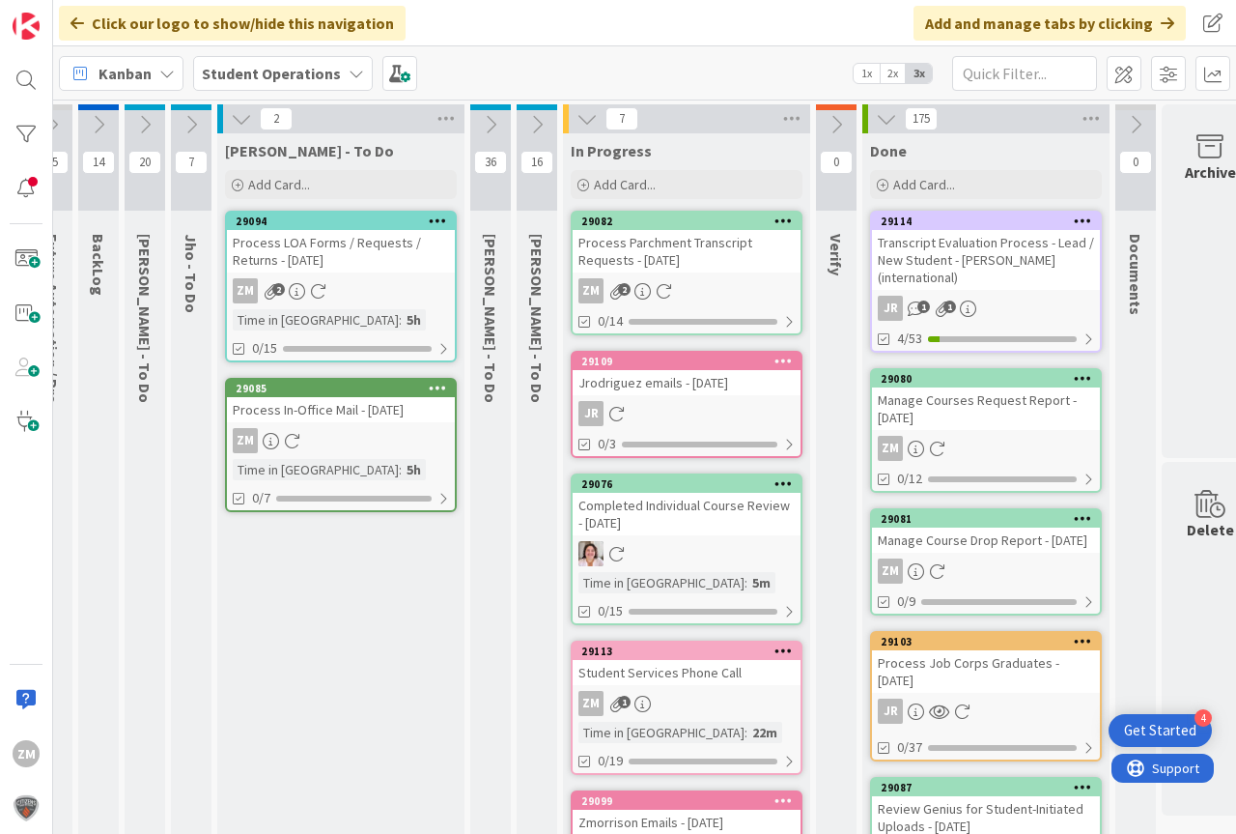
click at [192, 123] on icon at bounding box center [191, 124] width 21 height 21
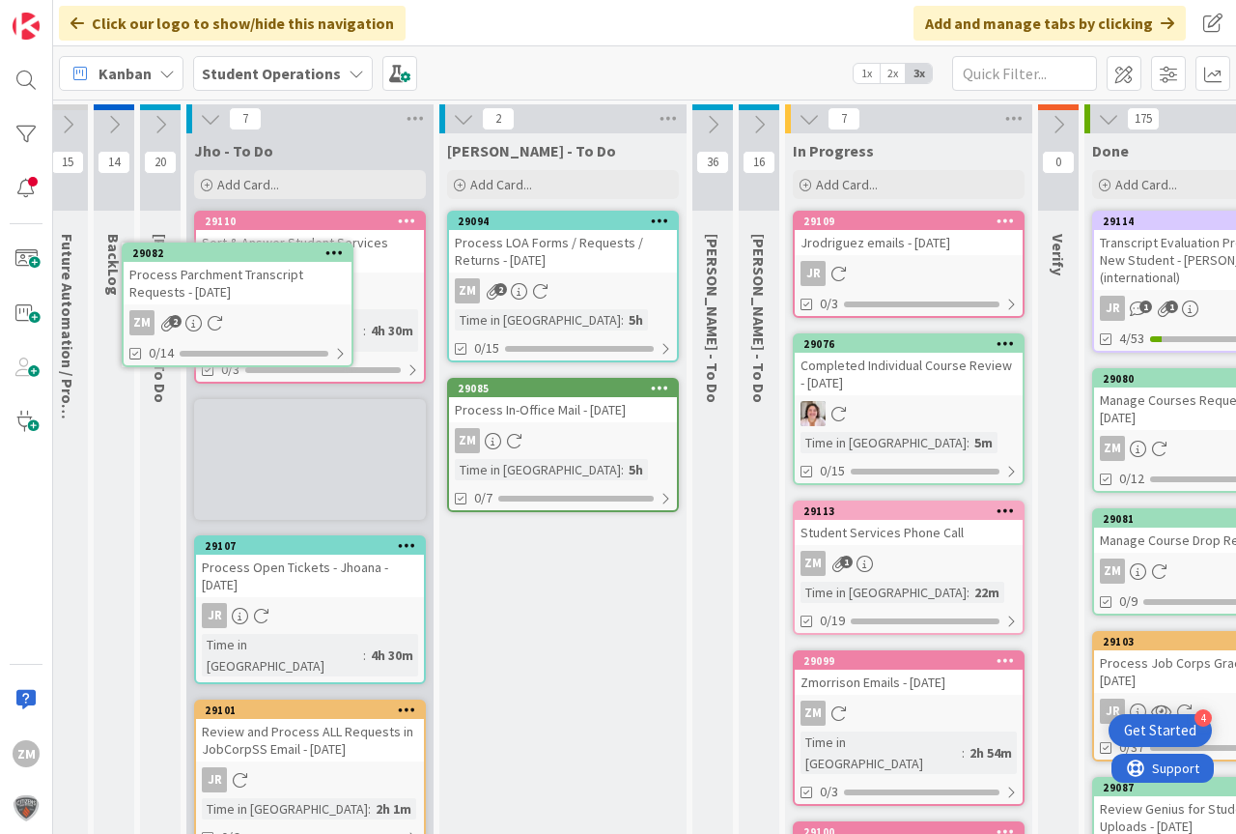
scroll to position [0, 0]
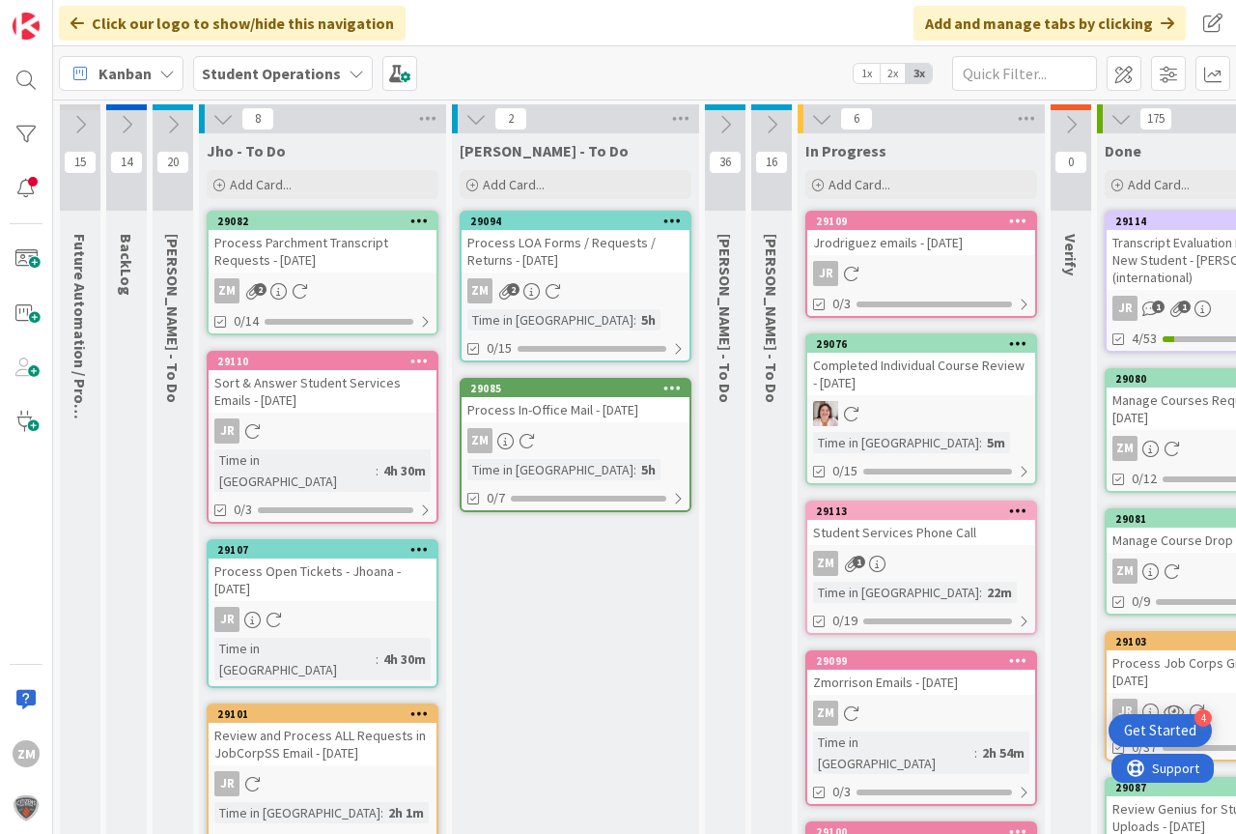
click at [229, 116] on icon at bounding box center [223, 118] width 21 height 21
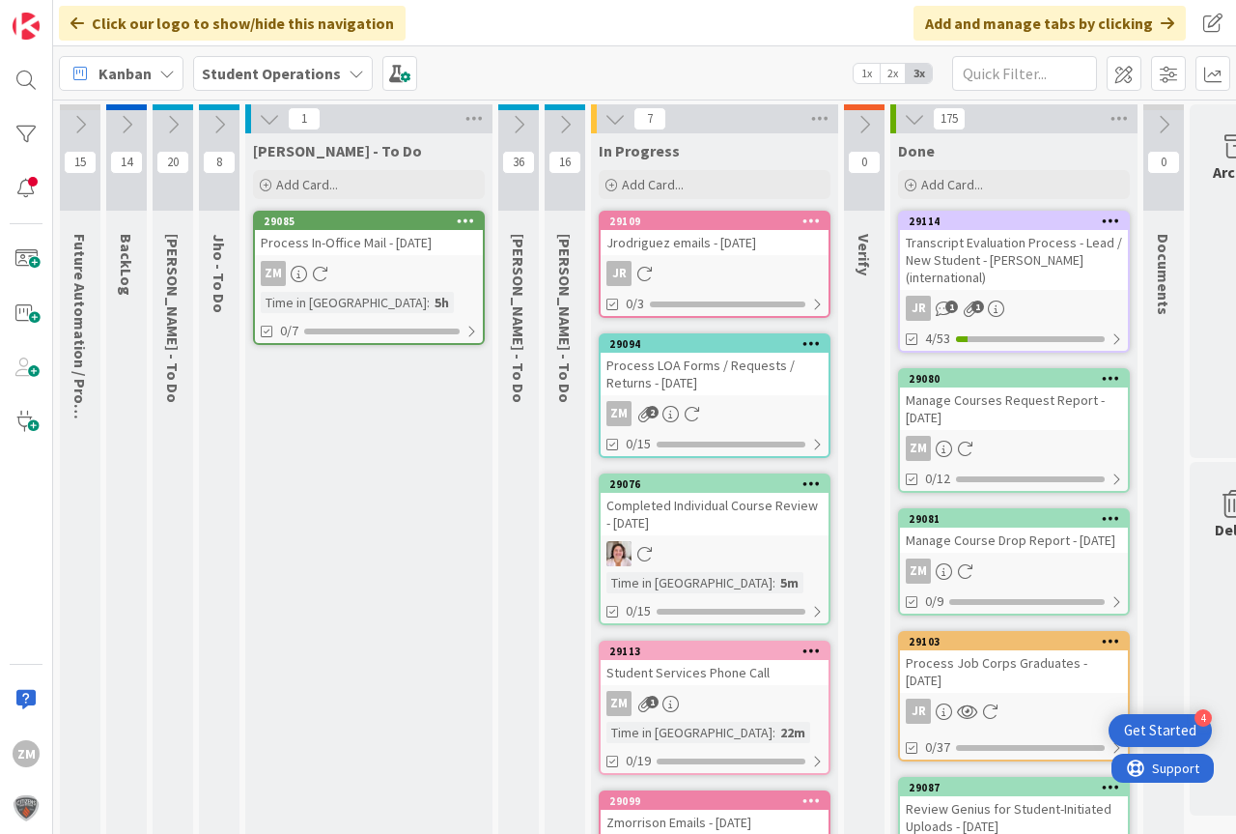
click at [718, 387] on div "Process LOA Forms / Requests / Returns - [DATE]" at bounding box center [715, 374] width 228 height 43
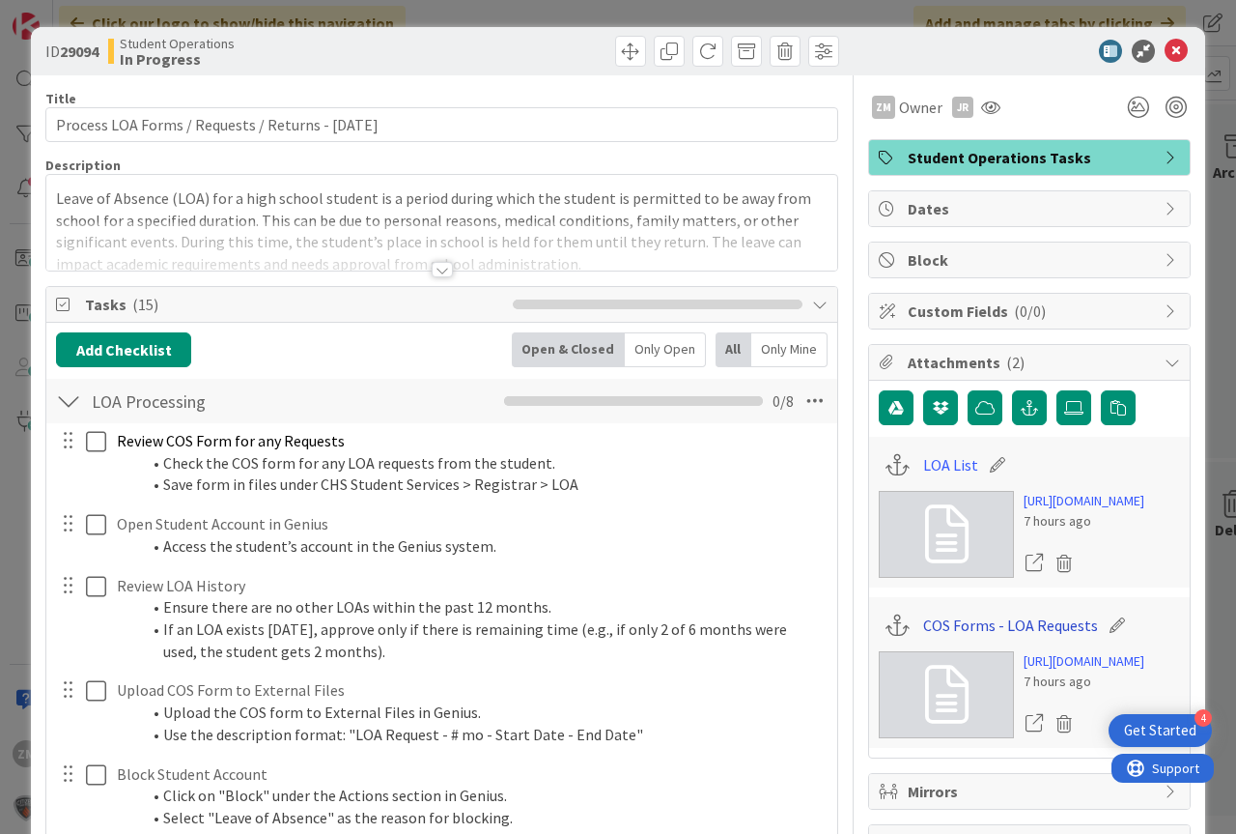
click at [1037, 637] on link "COS Forms - LOA Requests" at bounding box center [1010, 624] width 175 height 23
click at [1165, 49] on icon at bounding box center [1176, 51] width 23 height 23
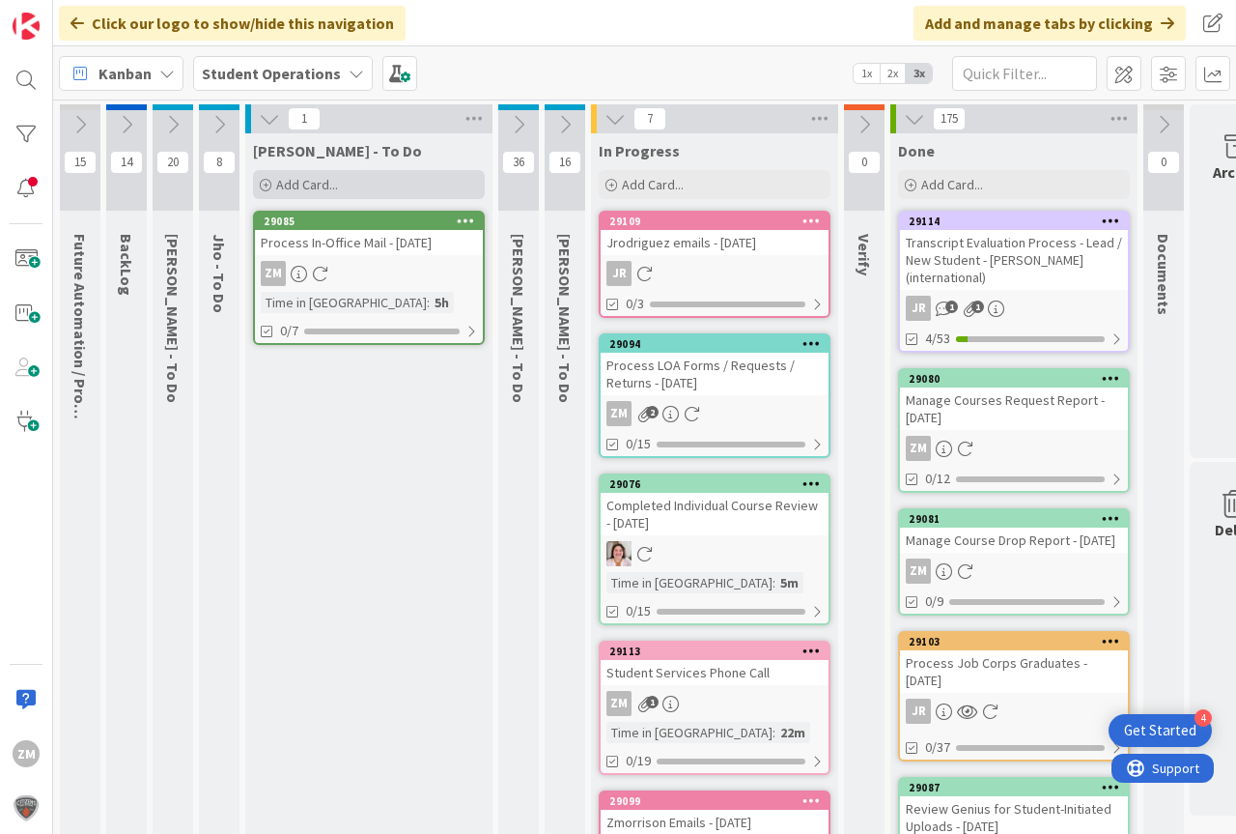
click at [318, 184] on span "Add Card..." at bounding box center [307, 184] width 62 height 17
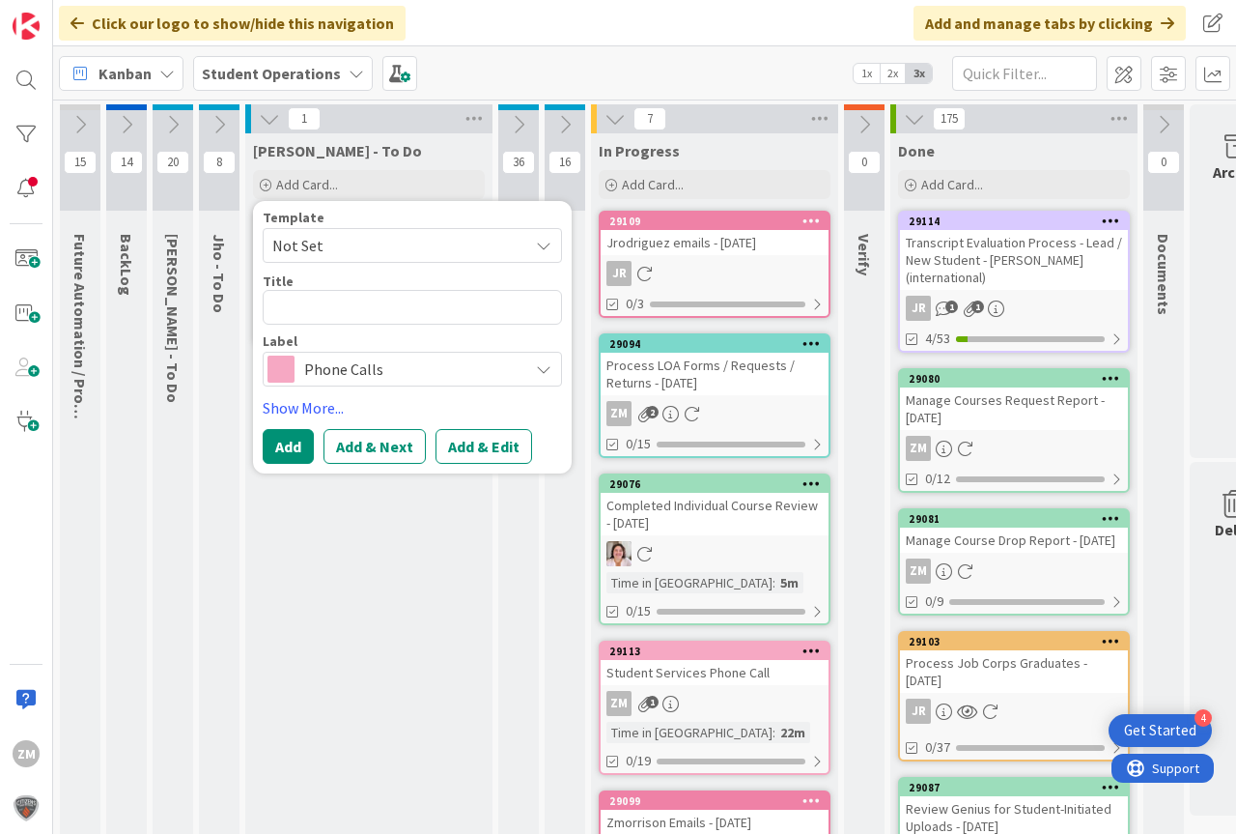
click at [546, 243] on icon at bounding box center [543, 245] width 15 height 15
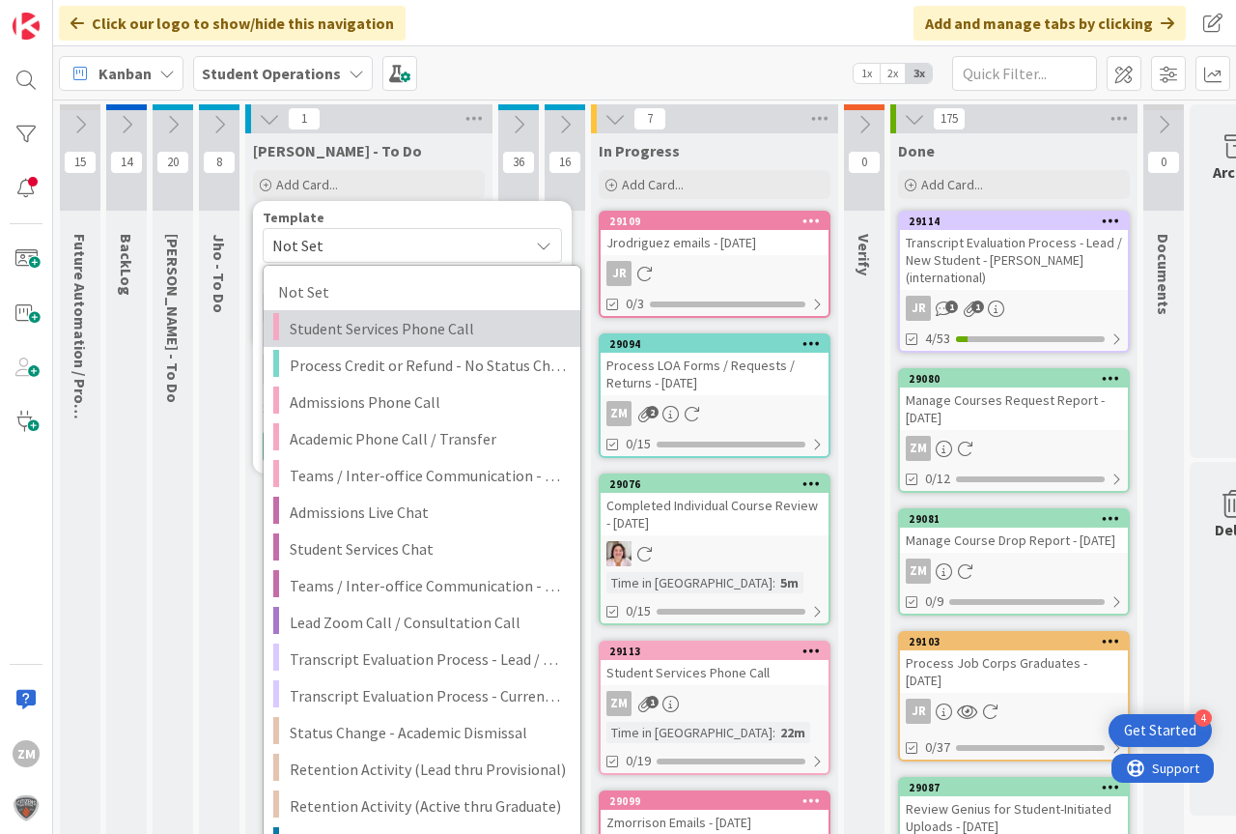
click at [358, 332] on span "Student Services Phone Call" at bounding box center [428, 328] width 276 height 25
type textarea "x"
type textarea "Student Services Phone Call"
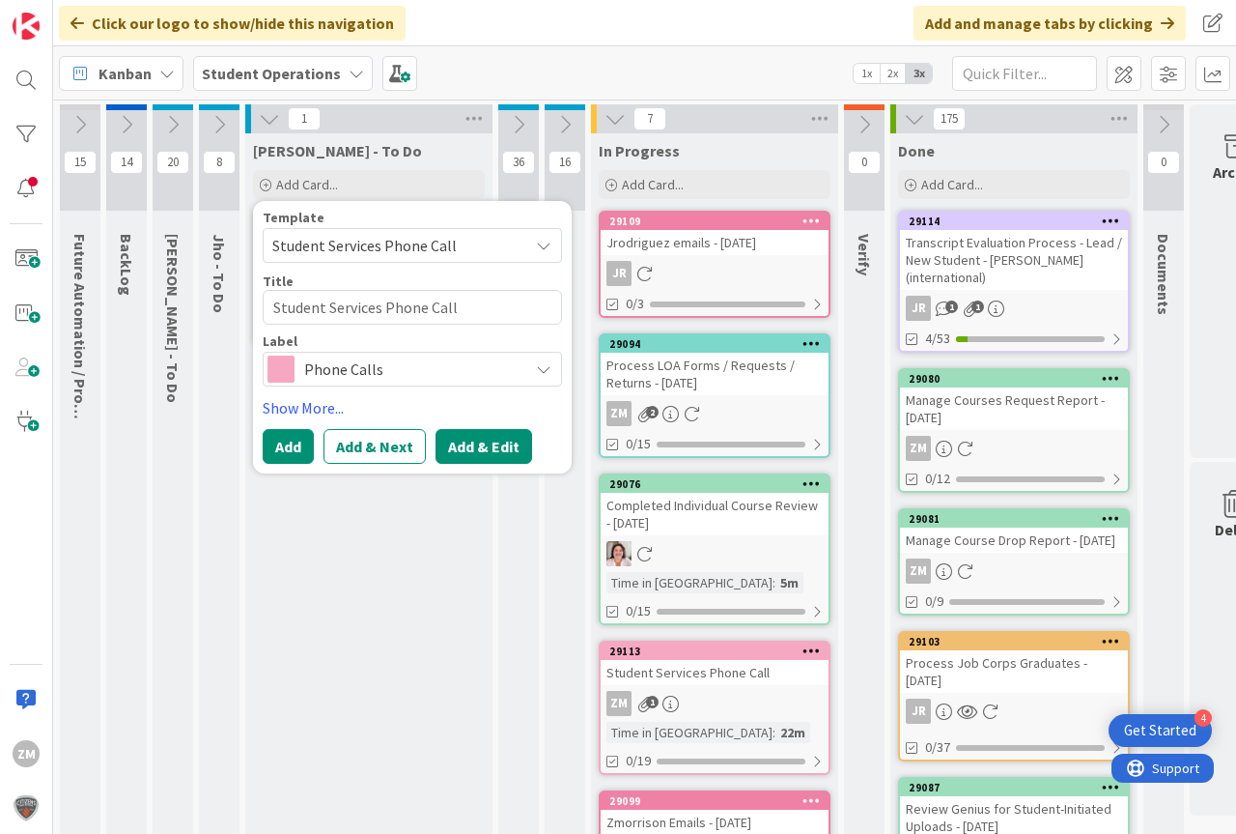
click at [484, 445] on button "Add & Edit" at bounding box center [484, 446] width 97 height 35
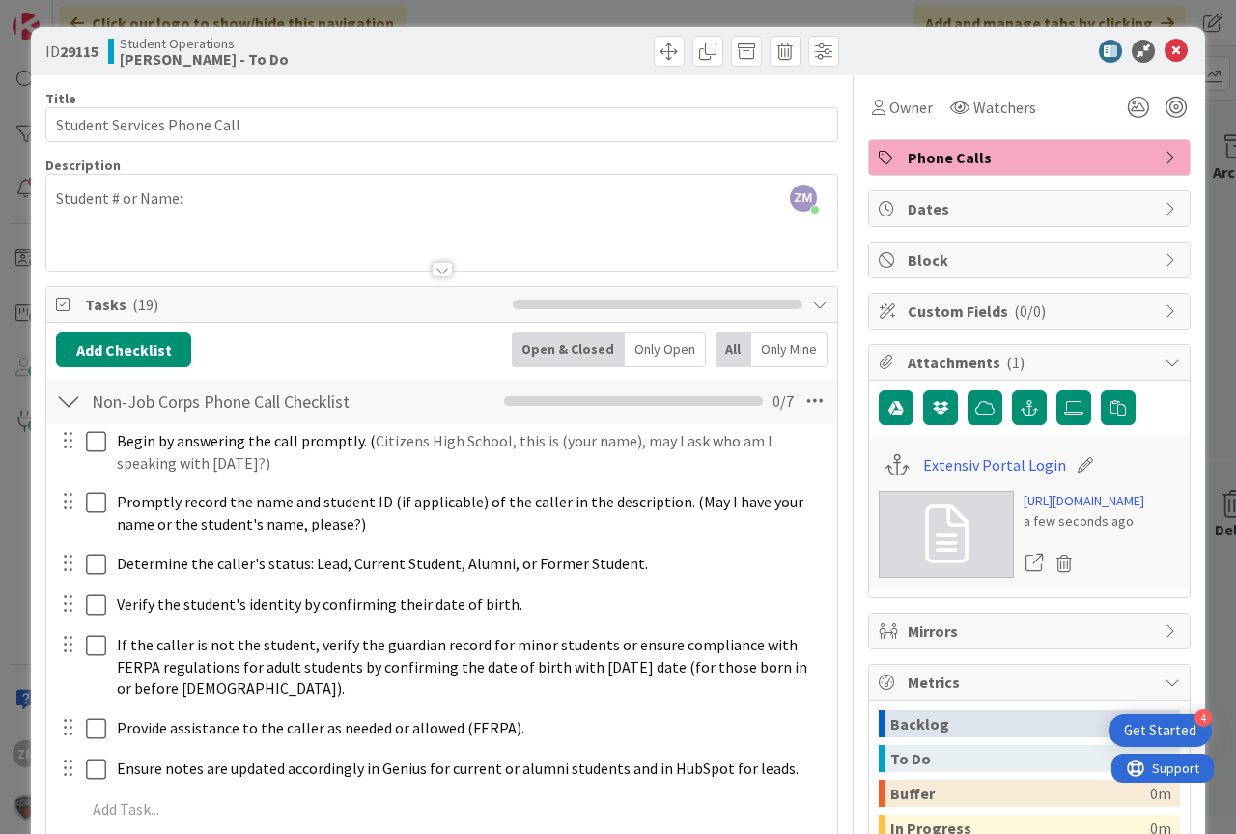
click at [248, 213] on div "ZM [PERSON_NAME] just joined Student # or Name:" at bounding box center [441, 223] width 791 height 96
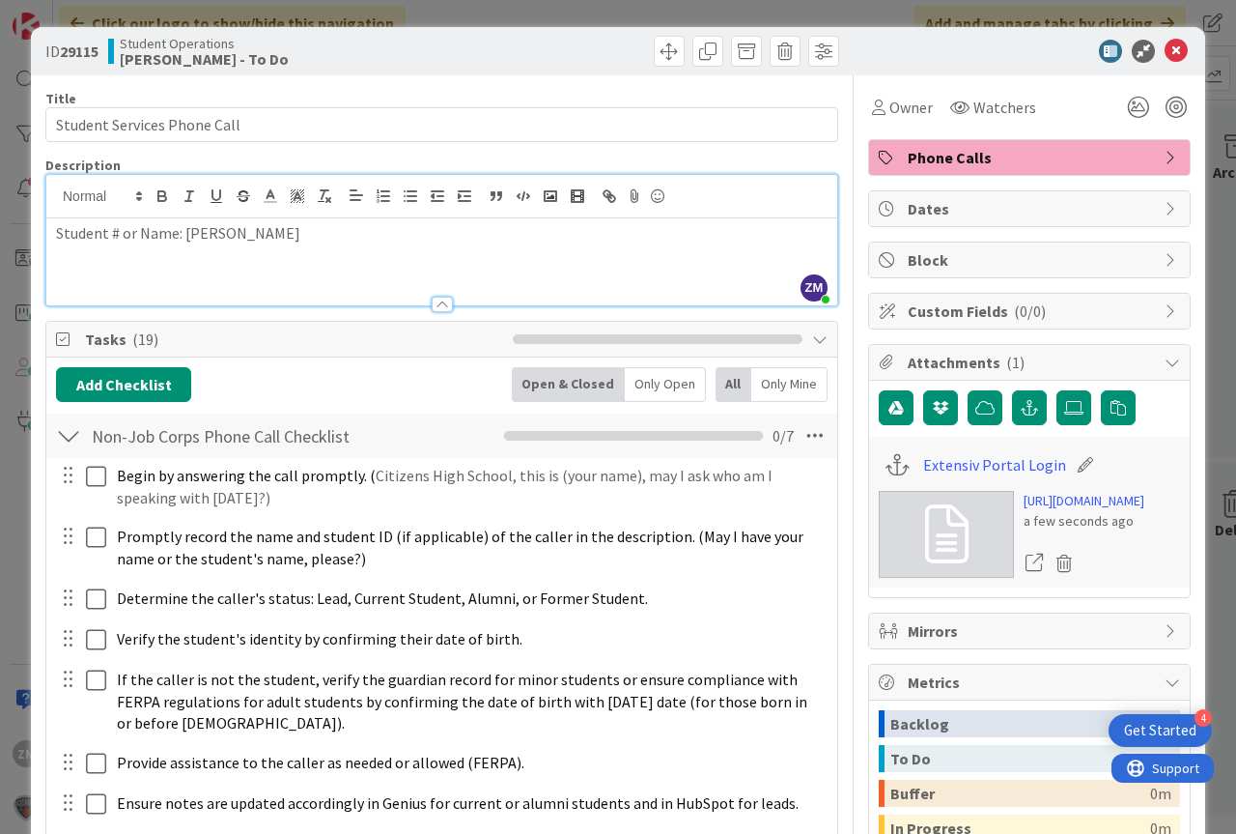
click at [230, 229] on p "Student # or Name: [PERSON_NAME]" at bounding box center [442, 233] width 772 height 22
drag, startPoint x: 1164, startPoint y: 47, endPoint x: 1108, endPoint y: 68, distance: 59.6
click at [1165, 47] on icon at bounding box center [1176, 51] width 23 height 23
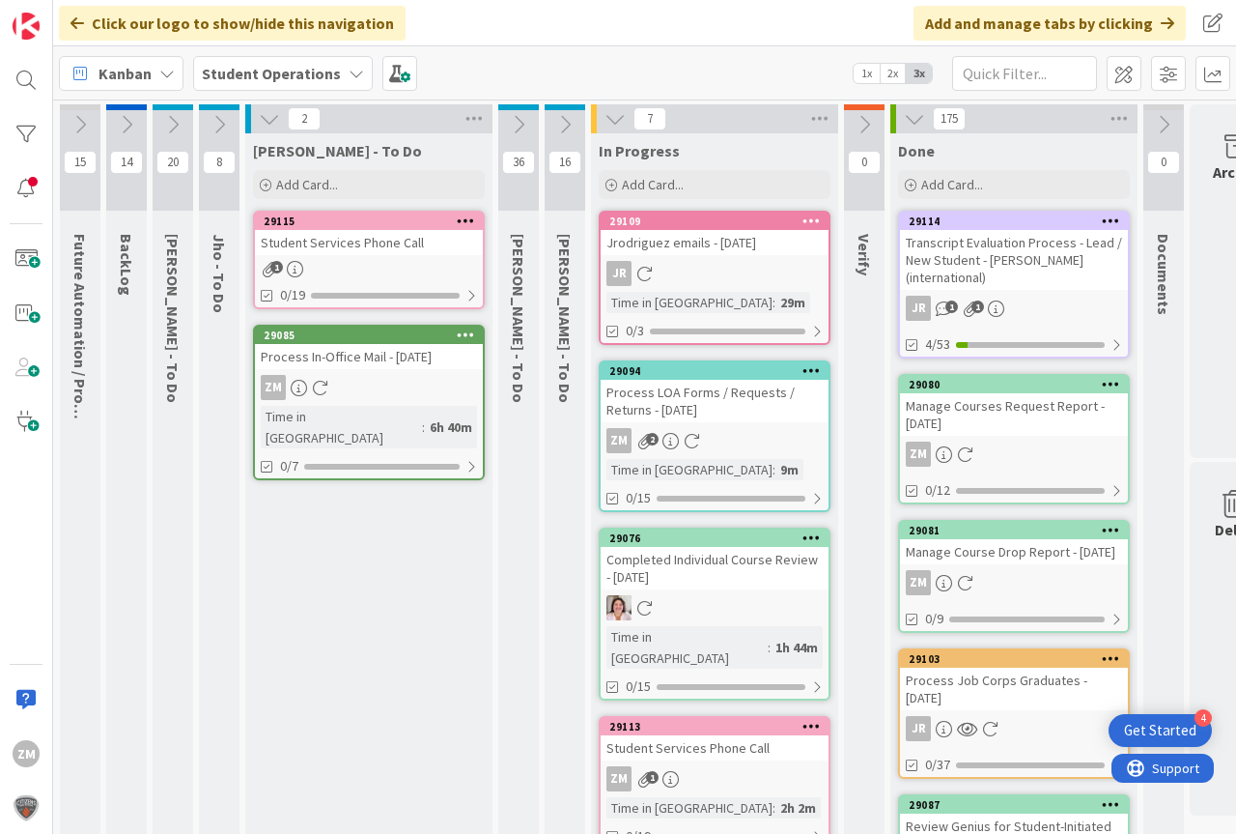
click at [465, 215] on icon at bounding box center [466, 220] width 18 height 14
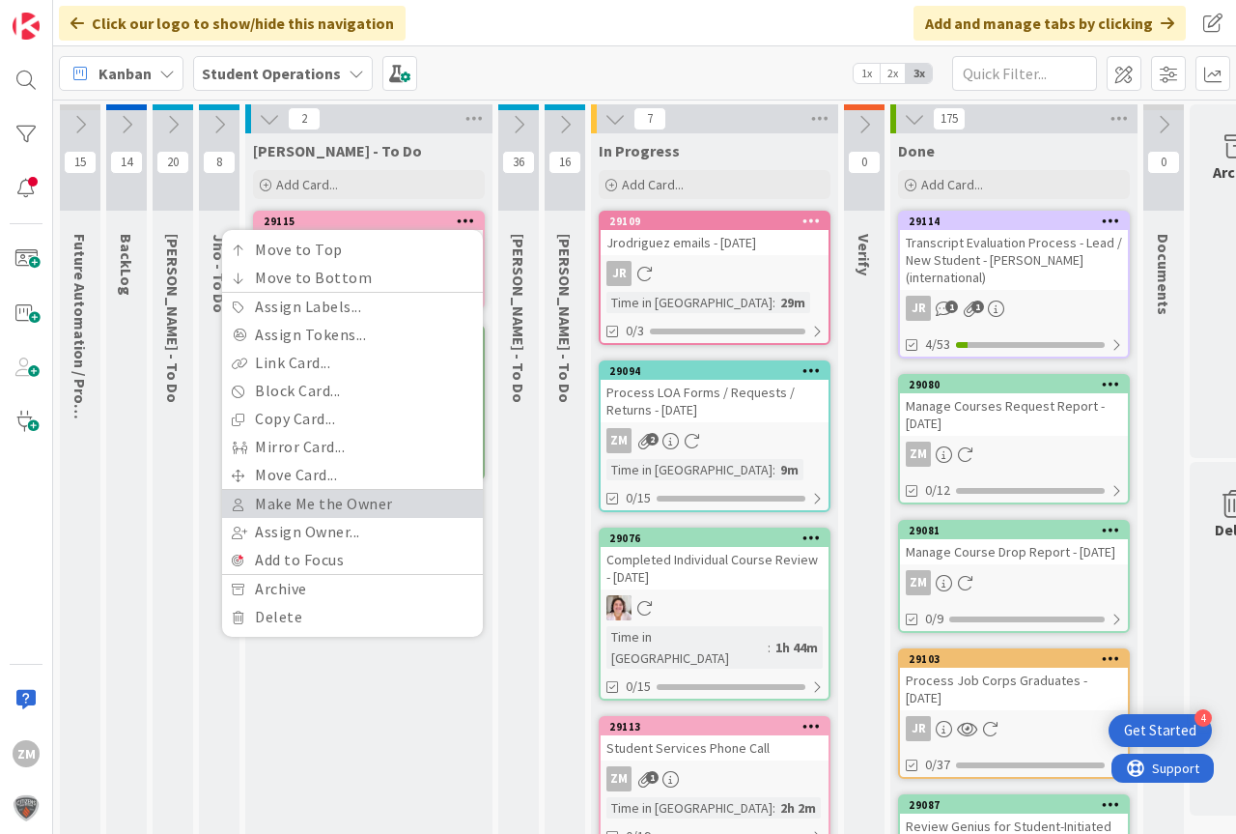
drag, startPoint x: 303, startPoint y: 504, endPoint x: 307, endPoint y: 492, distance: 13.1
click at [303, 503] on link "Make Me the Owner" at bounding box center [352, 504] width 261 height 28
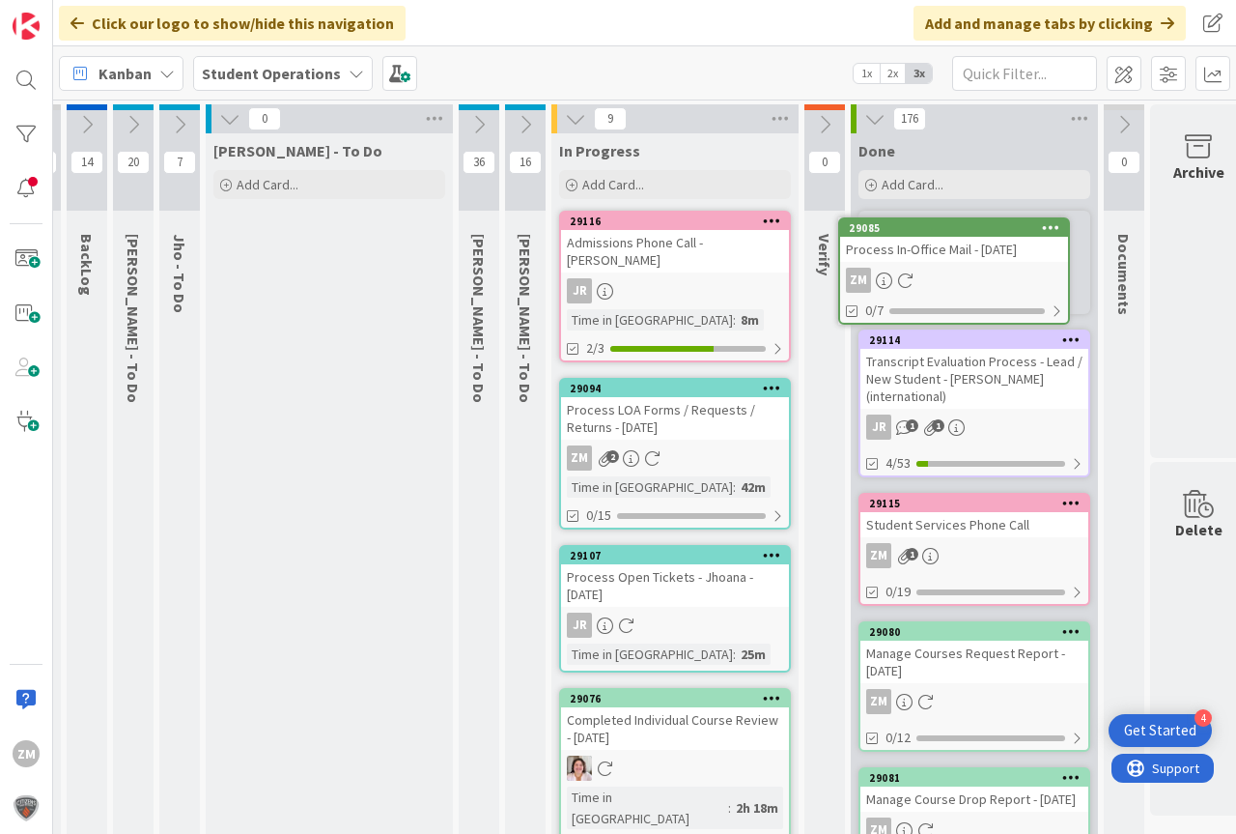
scroll to position [0, 51]
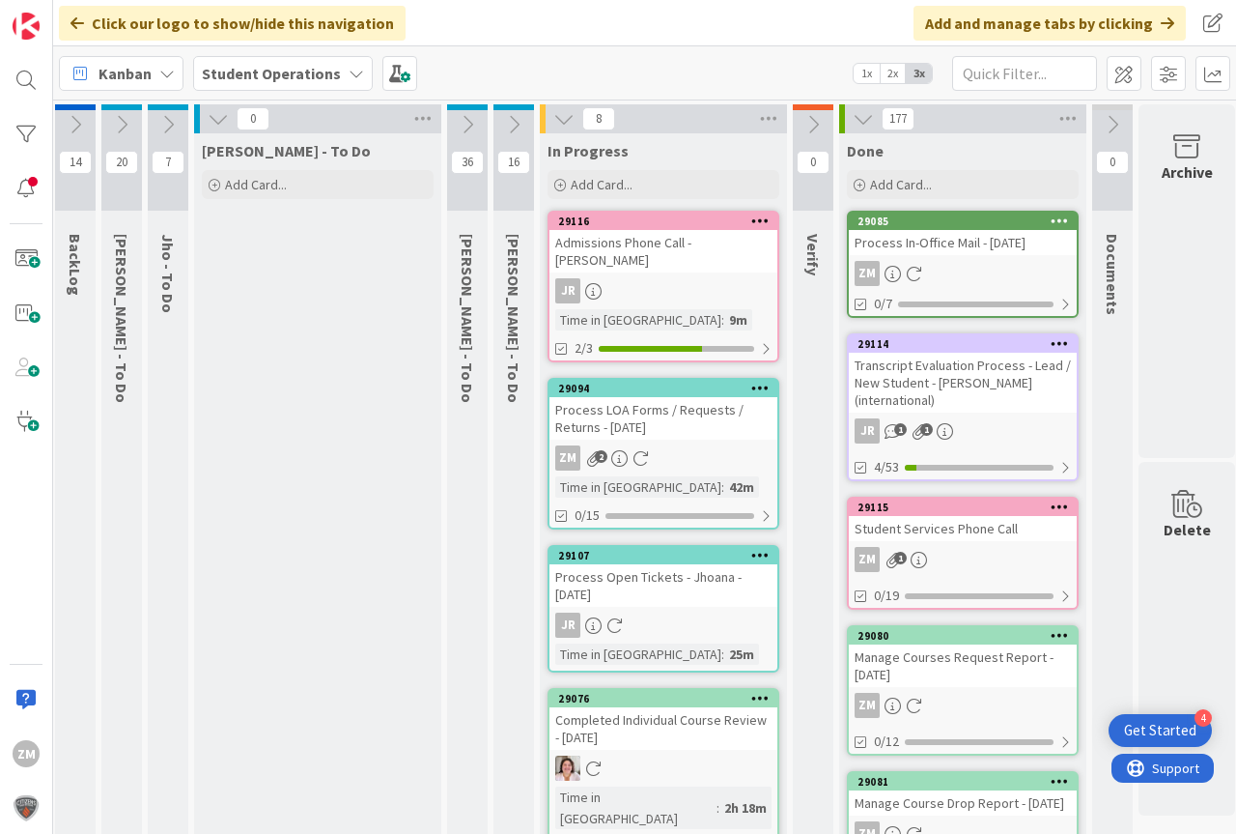
click at [644, 451] on icon at bounding box center [641, 458] width 16 height 16
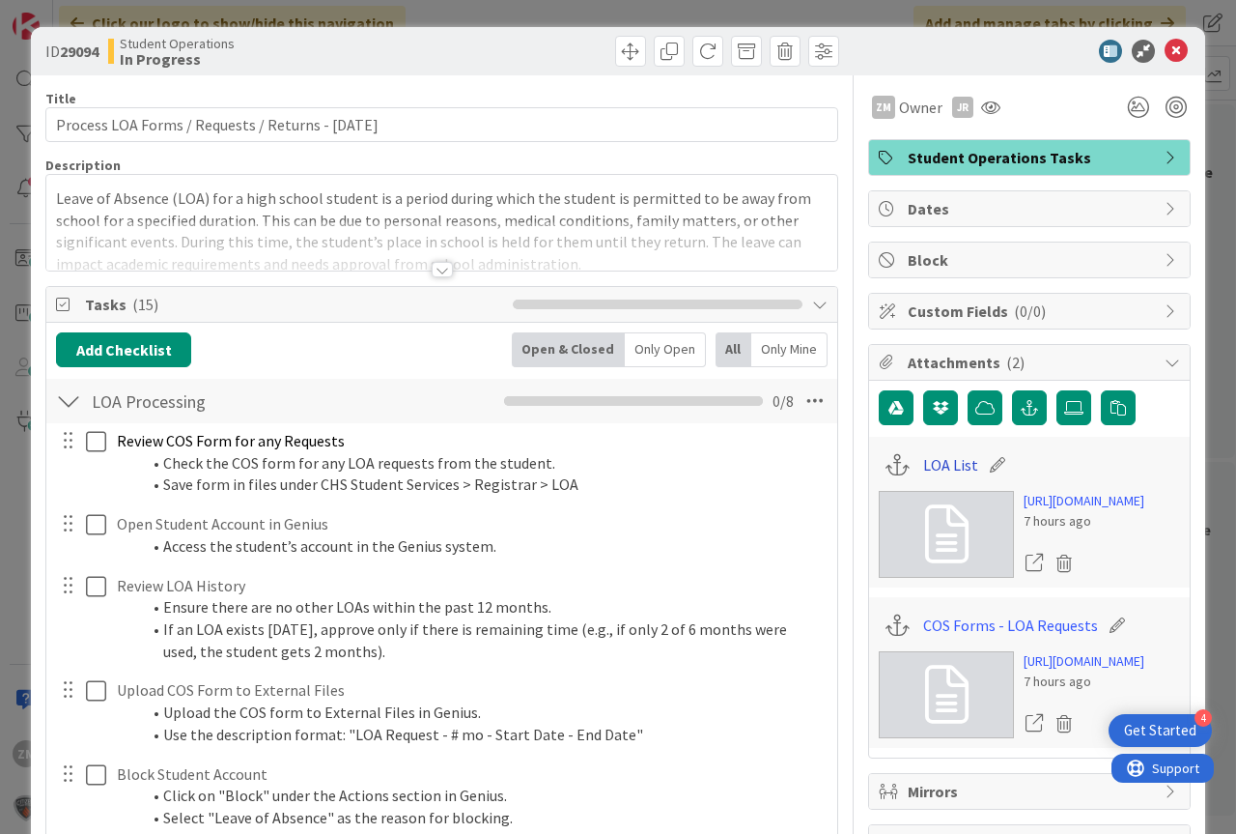
click at [944, 468] on link "LOA List" at bounding box center [950, 464] width 55 height 23
click at [955, 637] on link "COS Forms - LOA Requests" at bounding box center [1010, 624] width 175 height 23
click at [1165, 48] on icon at bounding box center [1176, 51] width 23 height 23
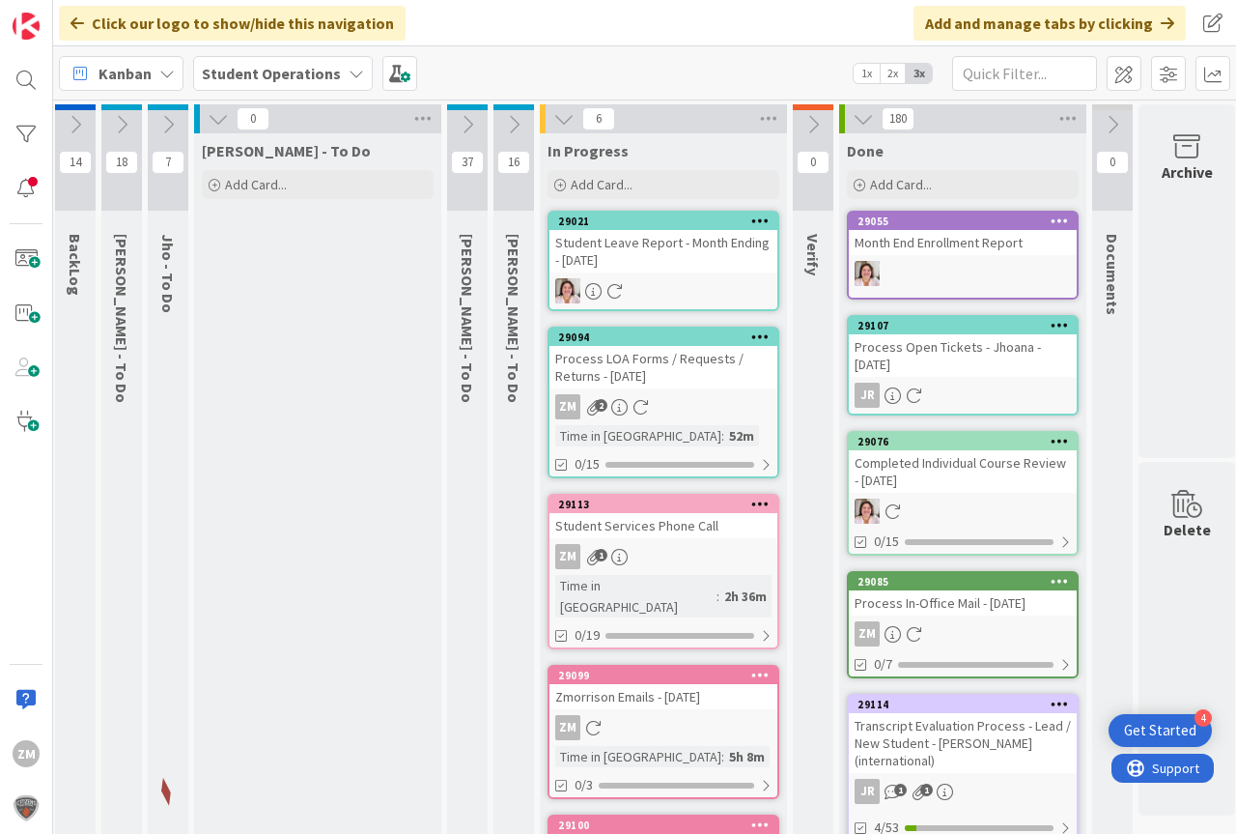
click at [655, 398] on div "ZM 2" at bounding box center [664, 406] width 228 height 25
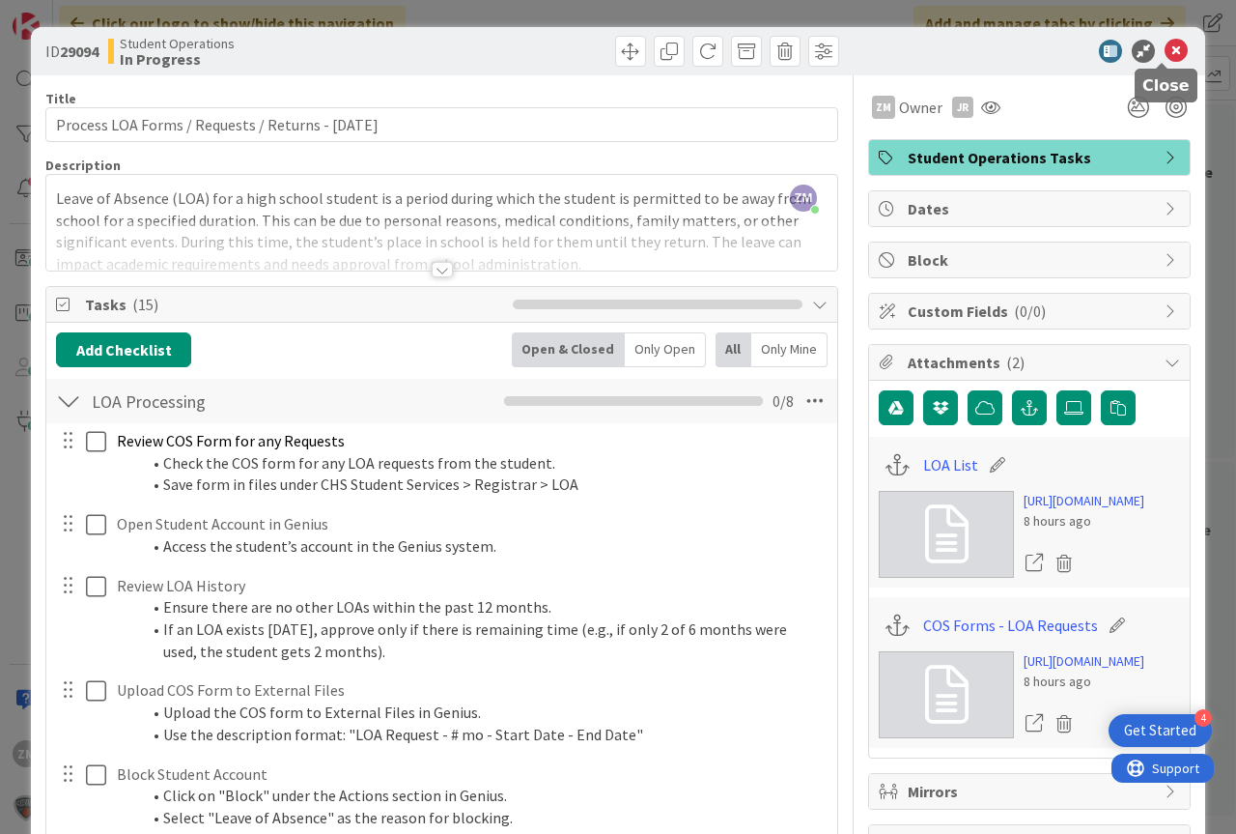
click at [1165, 43] on icon at bounding box center [1176, 51] width 23 height 23
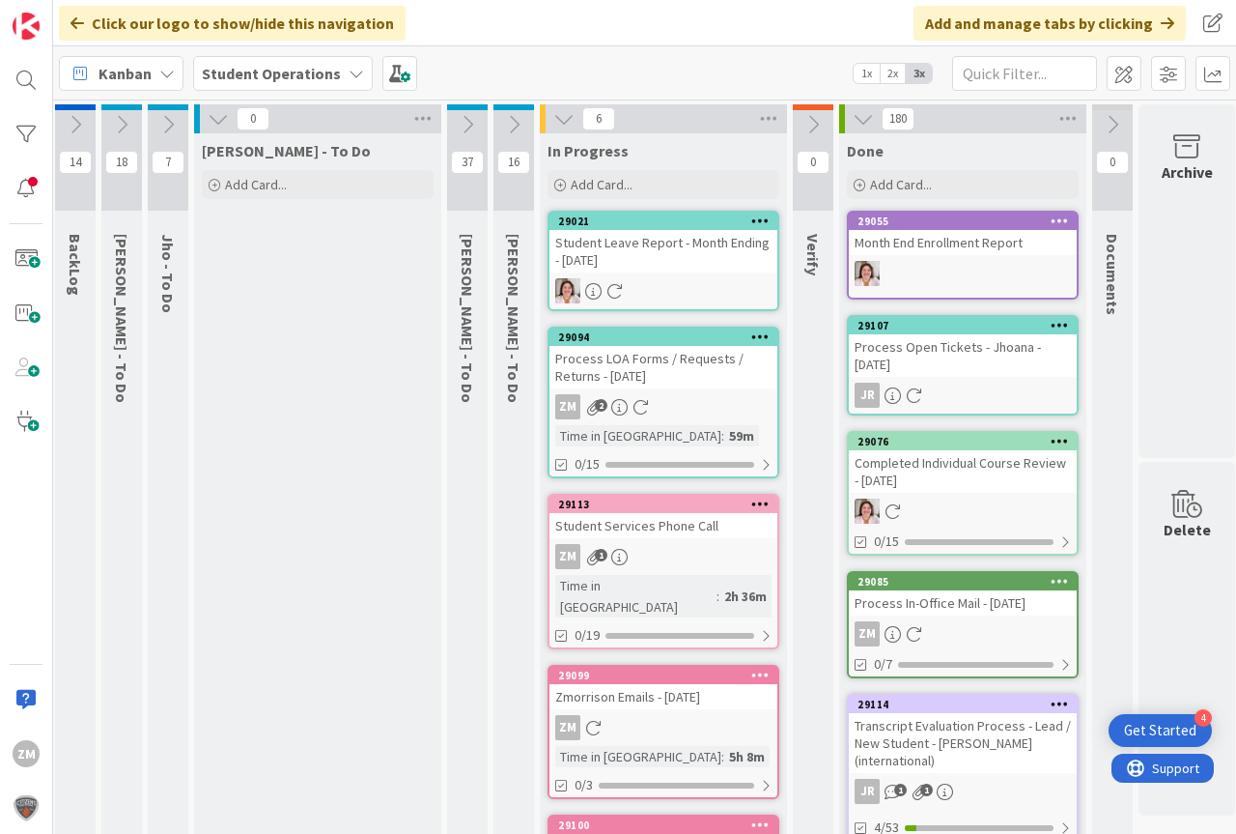
click at [610, 556] on div "ZM 1" at bounding box center [664, 556] width 228 height 25
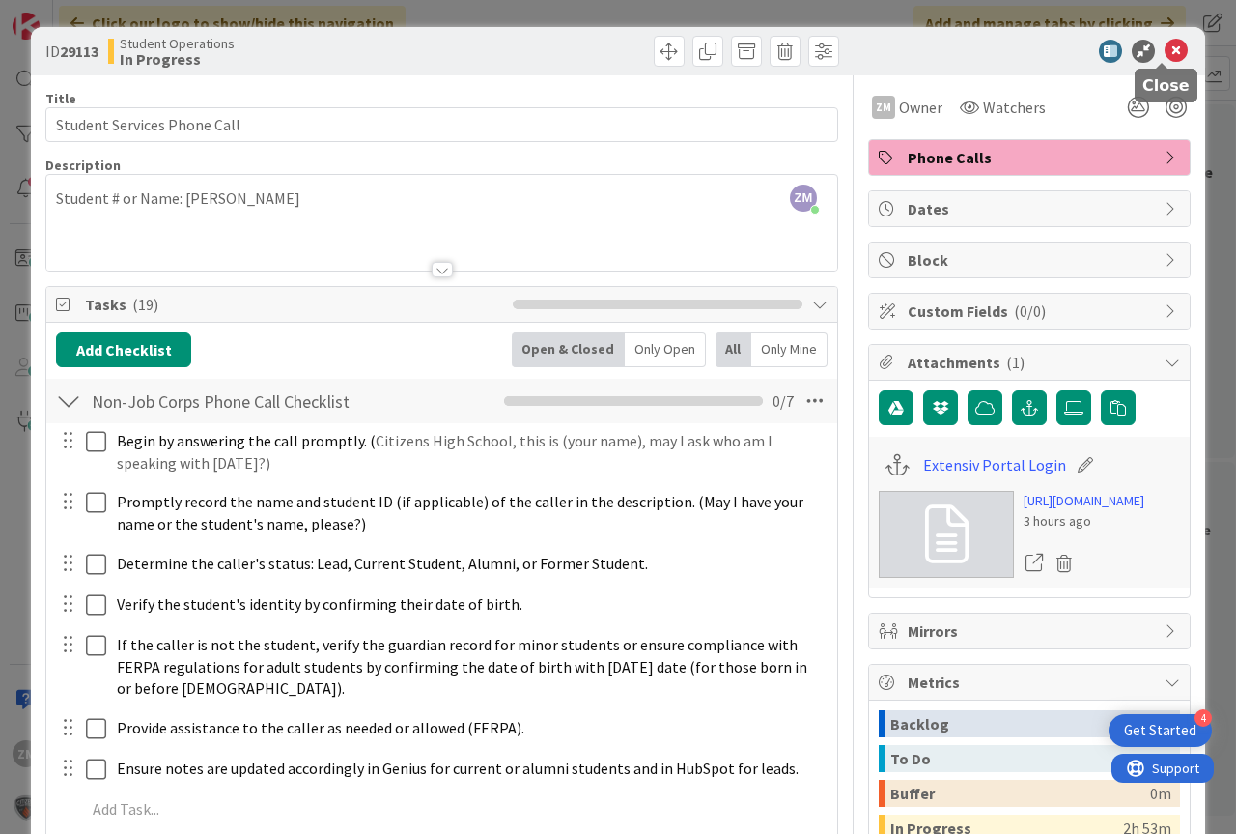
click at [1165, 51] on icon at bounding box center [1176, 51] width 23 height 23
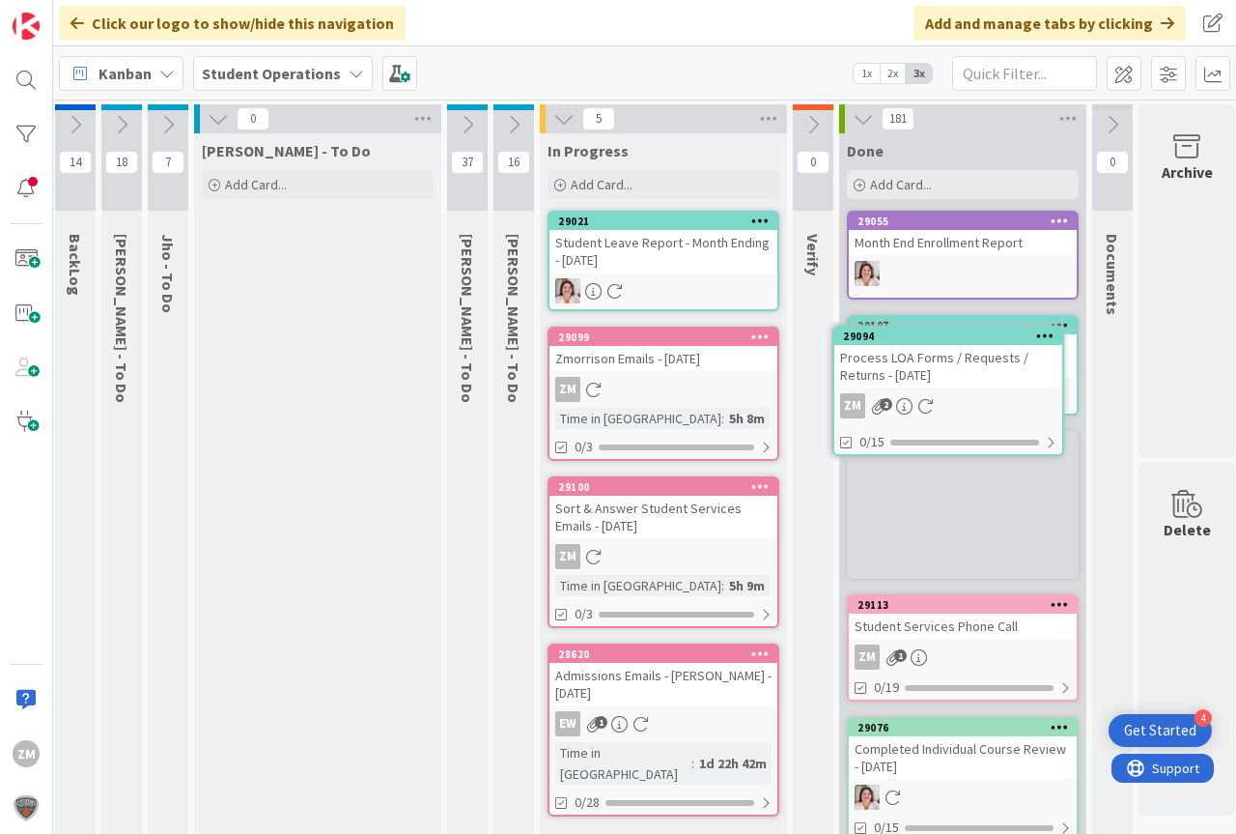
scroll to position [0, 71]
